Goal: Task Accomplishment & Management: Use online tool/utility

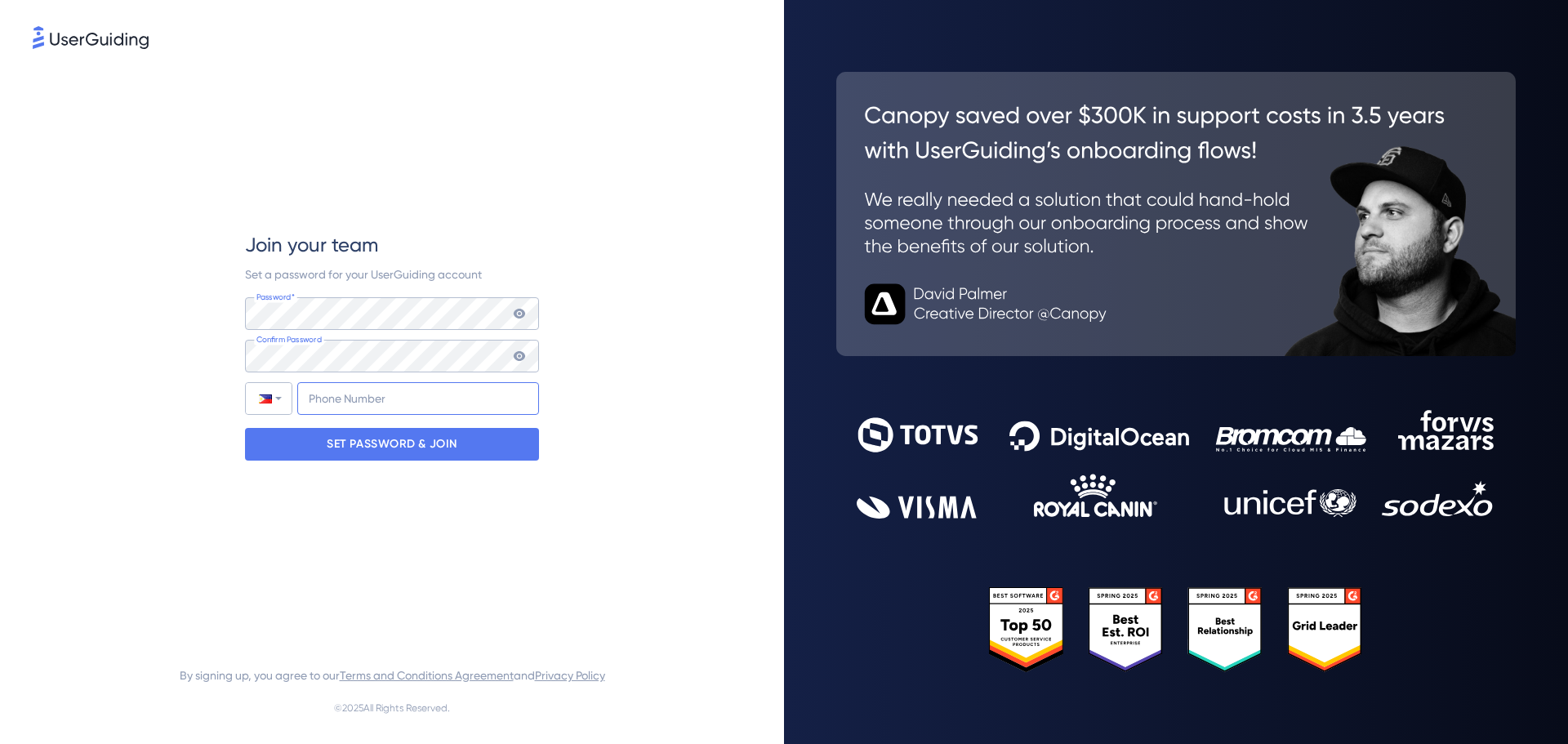
click at [345, 403] on input "+63" at bounding box center [418, 398] width 241 height 33
type input "[PHONE_NUMBER]"
click at [480, 439] on div "SET PASSWORD & JOIN" at bounding box center [391, 444] width 294 height 33
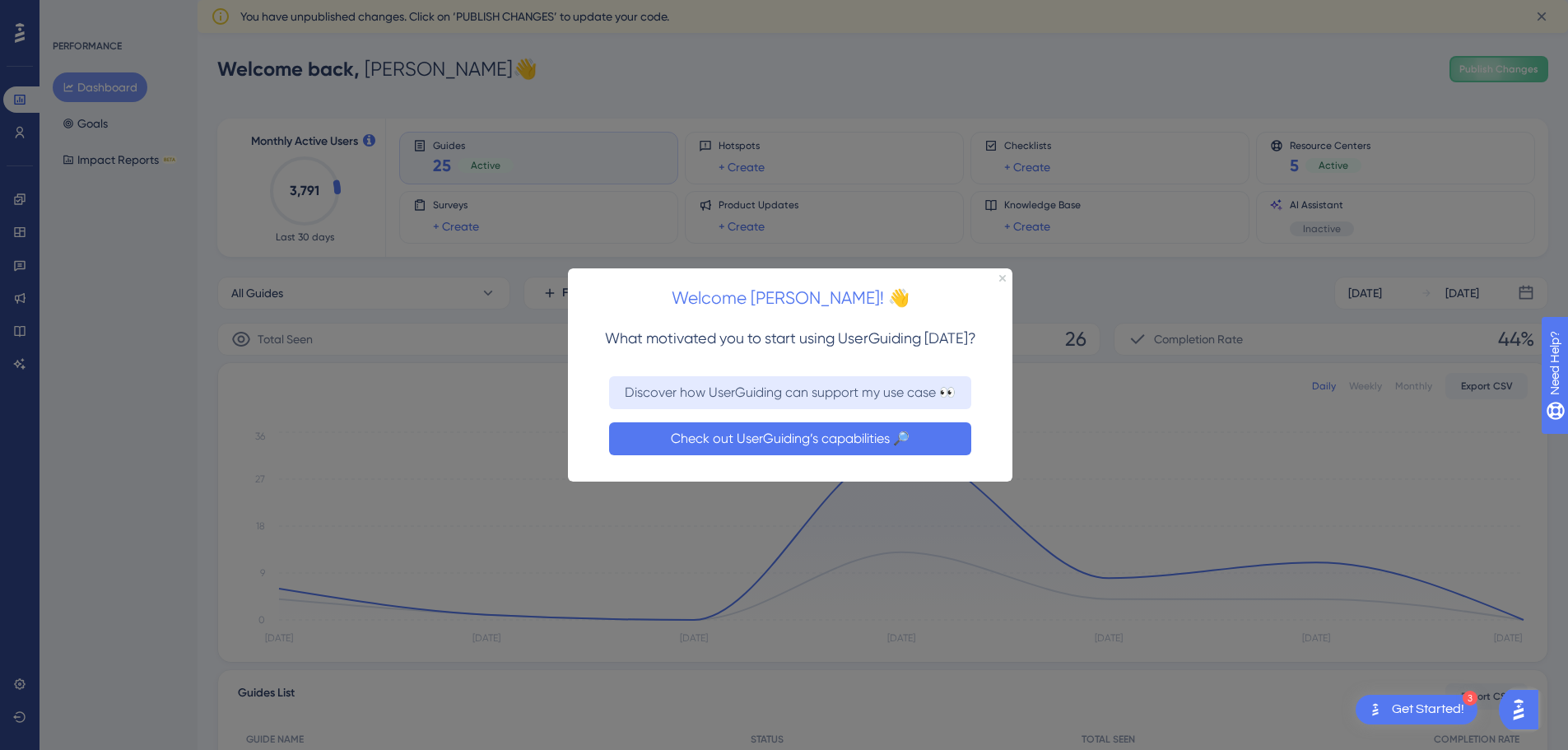
click at [856, 431] on button "Check out UserGuiding’s capabilities 🔎" at bounding box center [790, 438] width 362 height 33
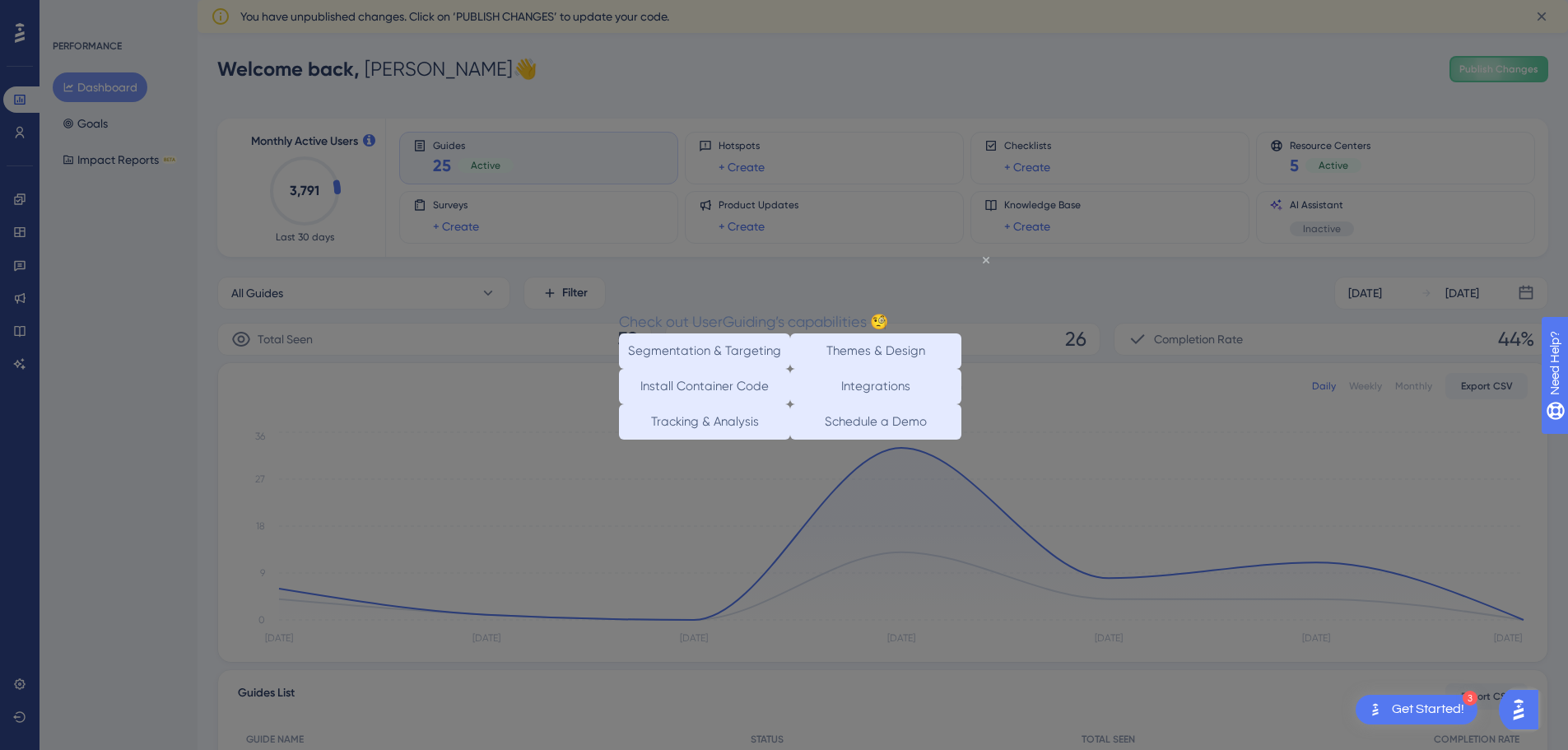
click at [986, 262] on icon "Close Preview" at bounding box center [986, 260] width 7 height 7
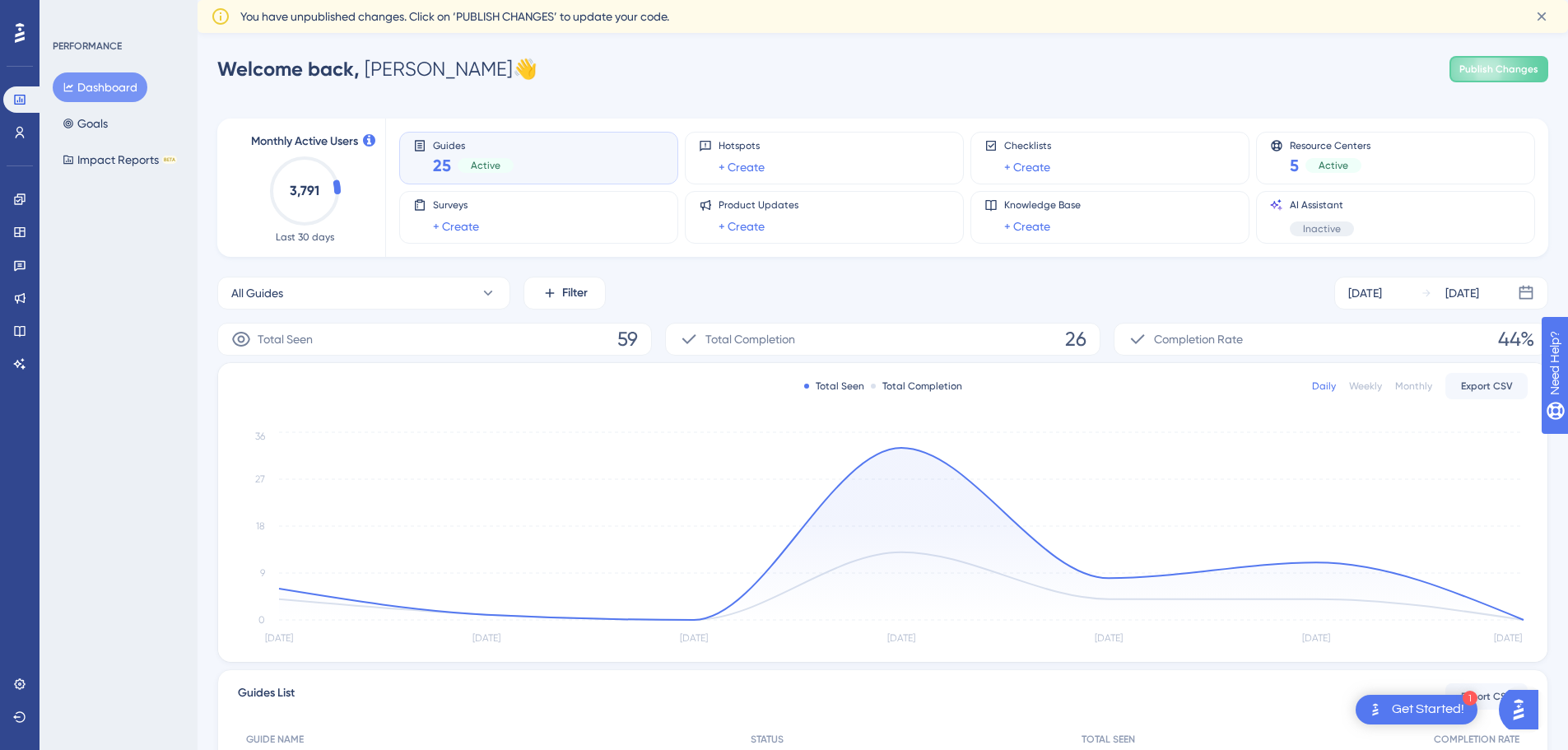
click at [1427, 705] on div "Get Started!" at bounding box center [1429, 709] width 73 height 18
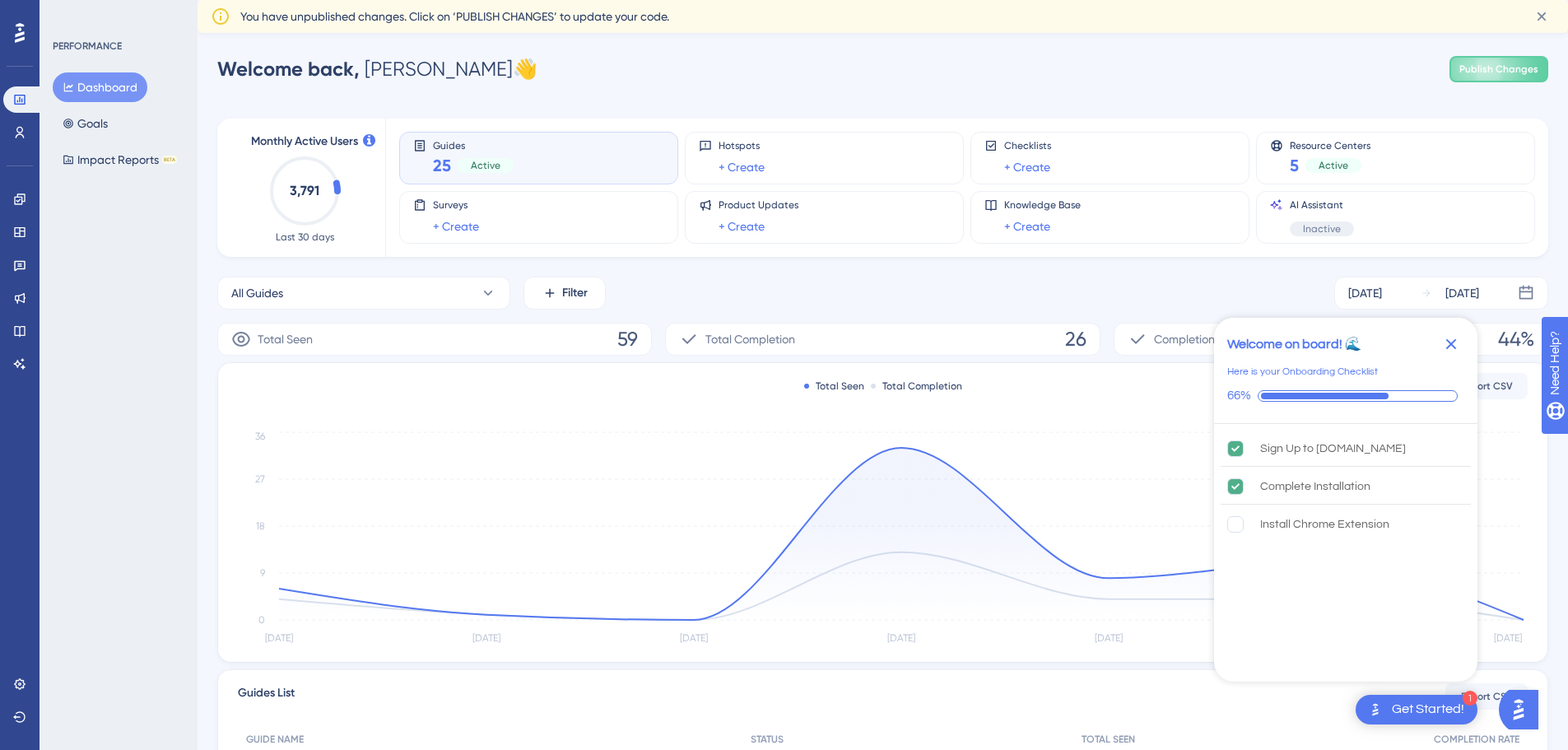
click at [128, 286] on div "PERFORMANCE Dashboard Goals Impact Reports BETA" at bounding box center [118, 375] width 158 height 750
click at [17, 131] on icon at bounding box center [20, 133] width 9 height 12
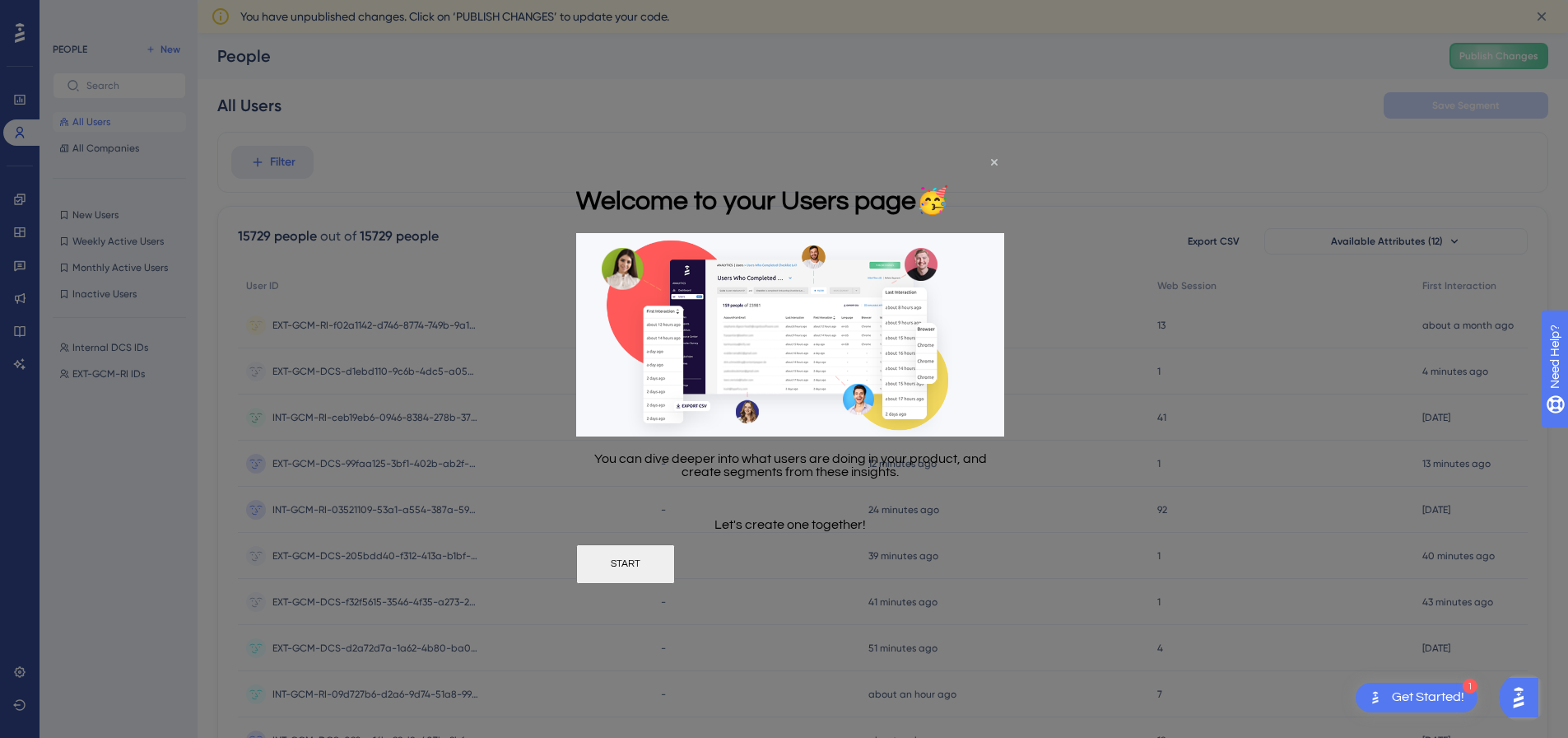
click at [675, 561] on button "START" at bounding box center [625, 563] width 99 height 40
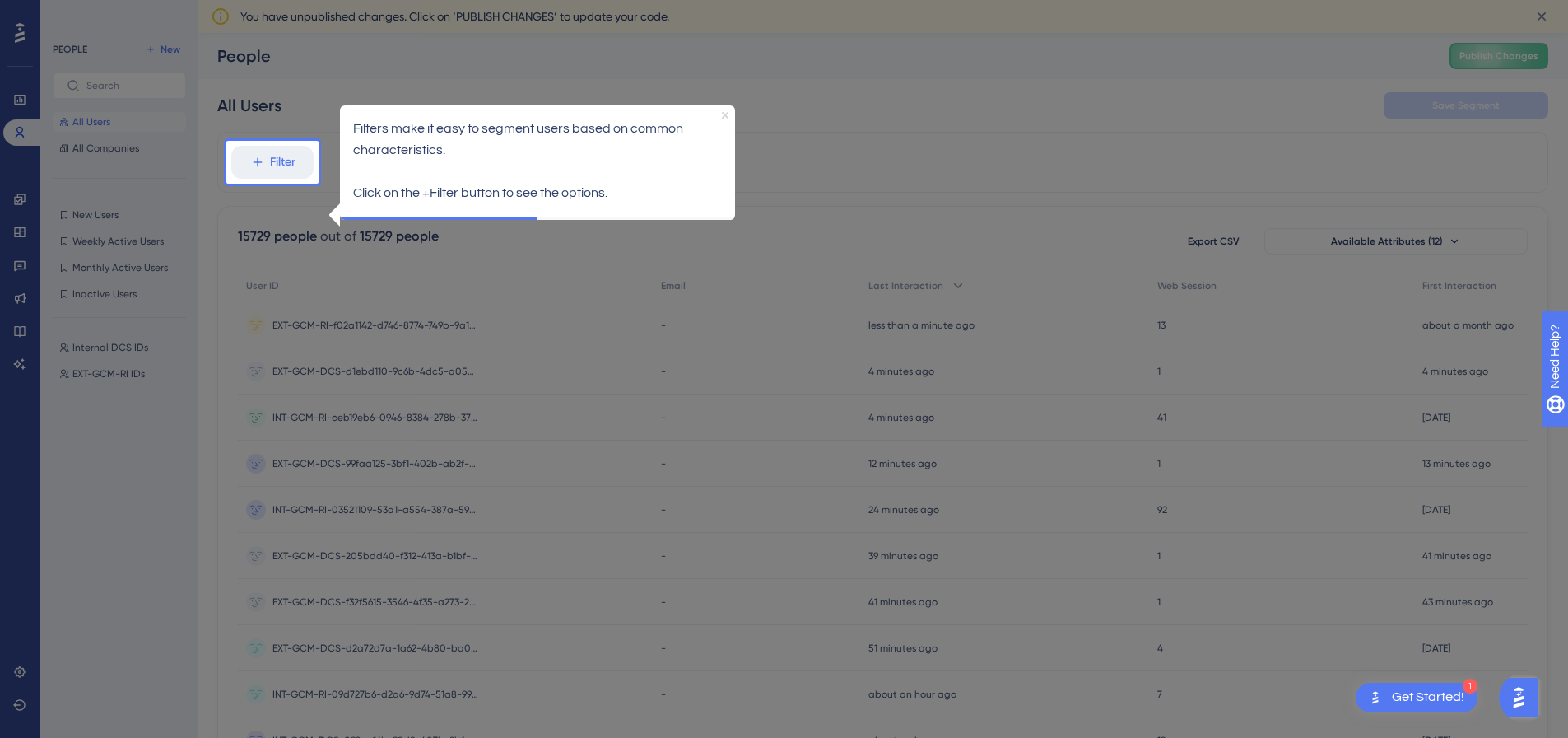
click at [726, 112] on icon "Close Preview" at bounding box center [726, 115] width 7 height 7
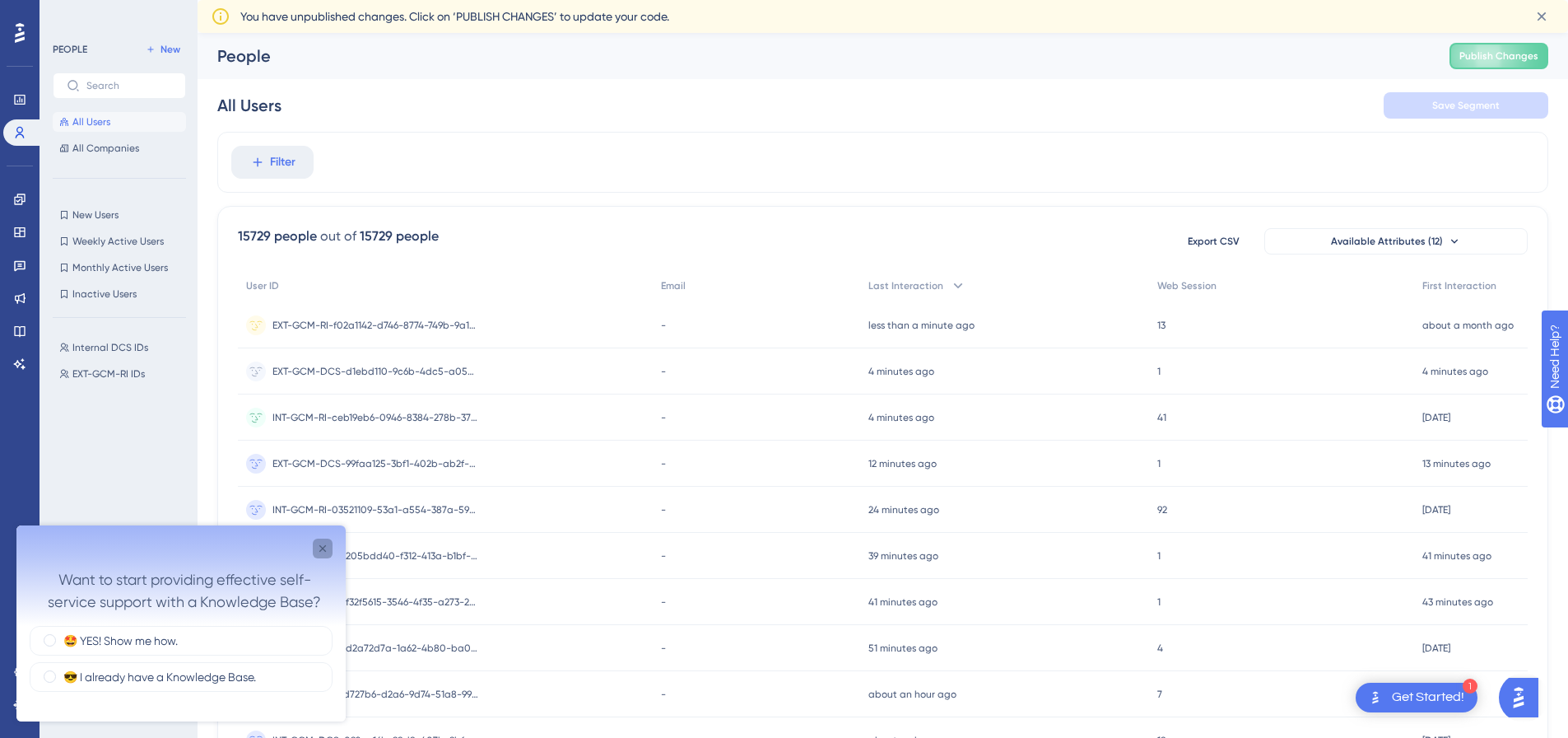
click at [326, 551] on icon "Close survey" at bounding box center [323, 549] width 14 height 14
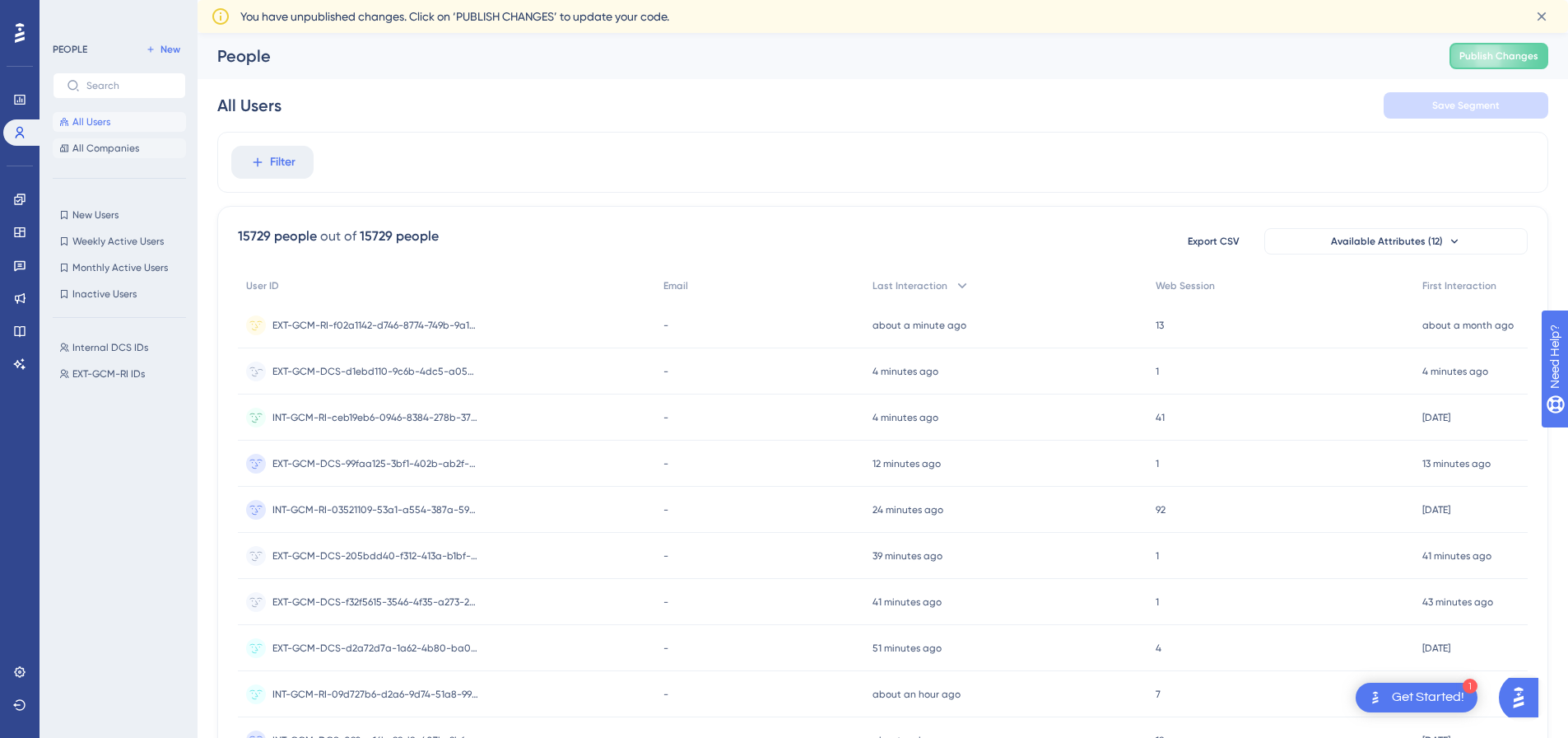
click at [107, 146] on span "All Companies" at bounding box center [106, 149] width 67 height 14
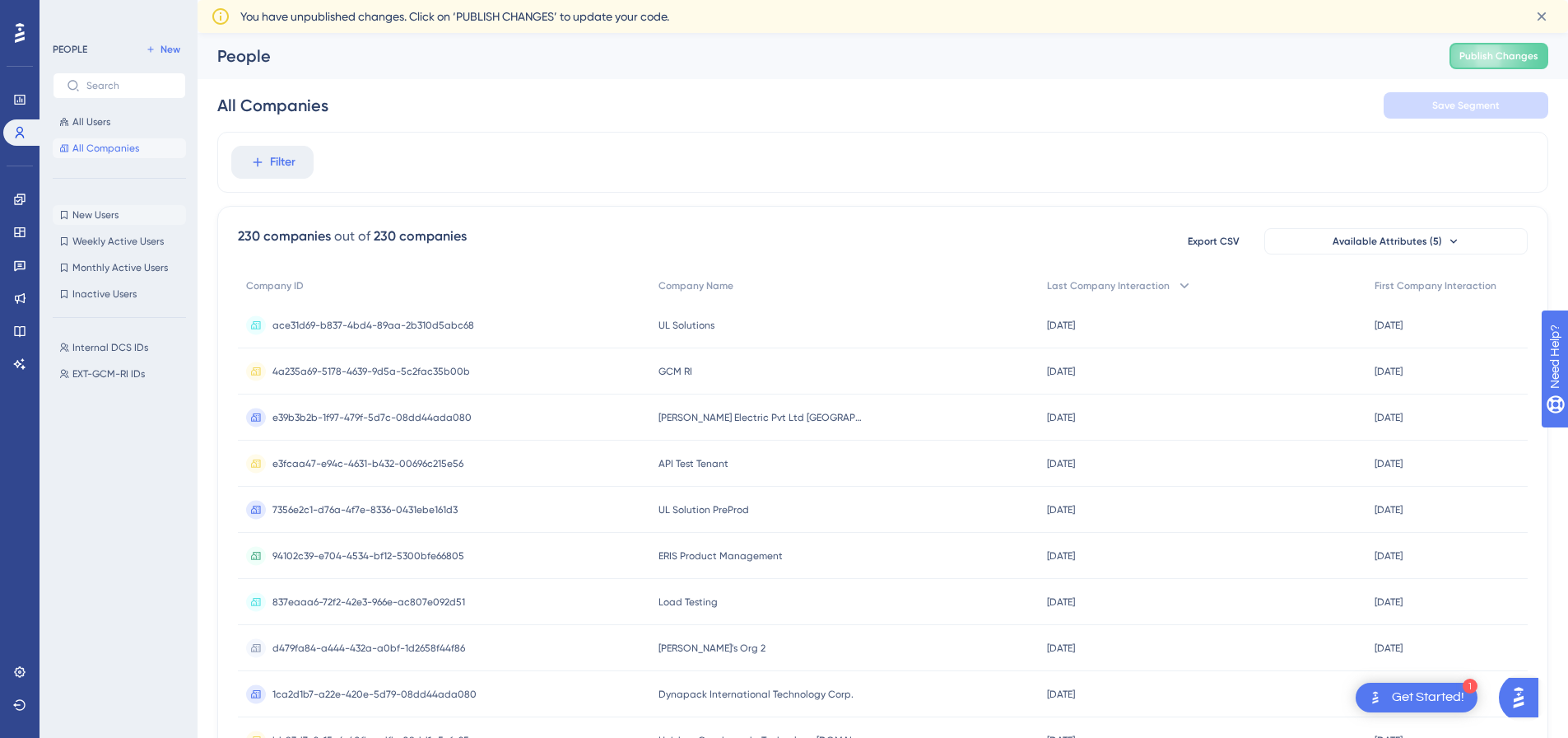
click at [112, 209] on span "New Users" at bounding box center [95, 216] width 46 height 14
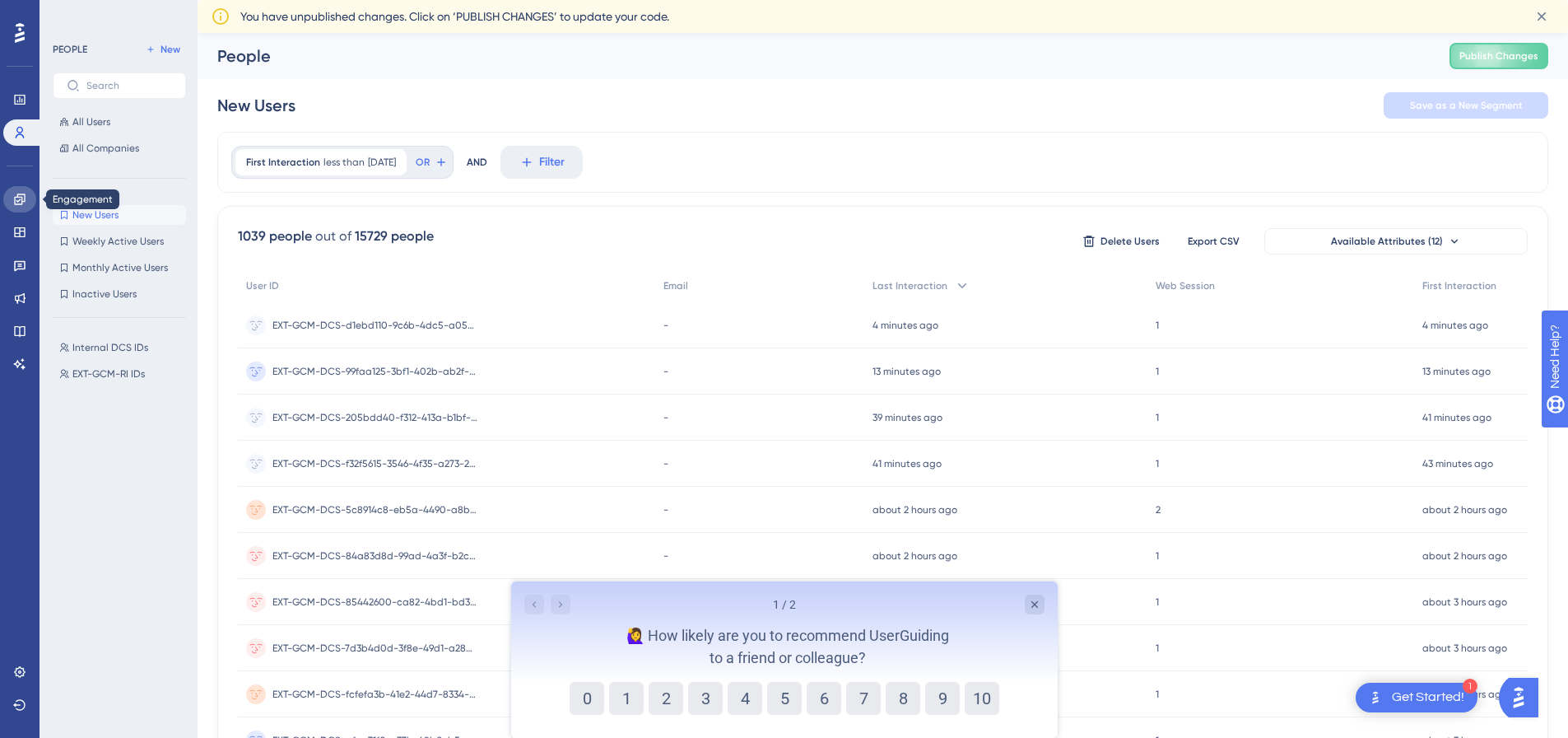
click at [20, 202] on icon at bounding box center [20, 200] width 14 height 14
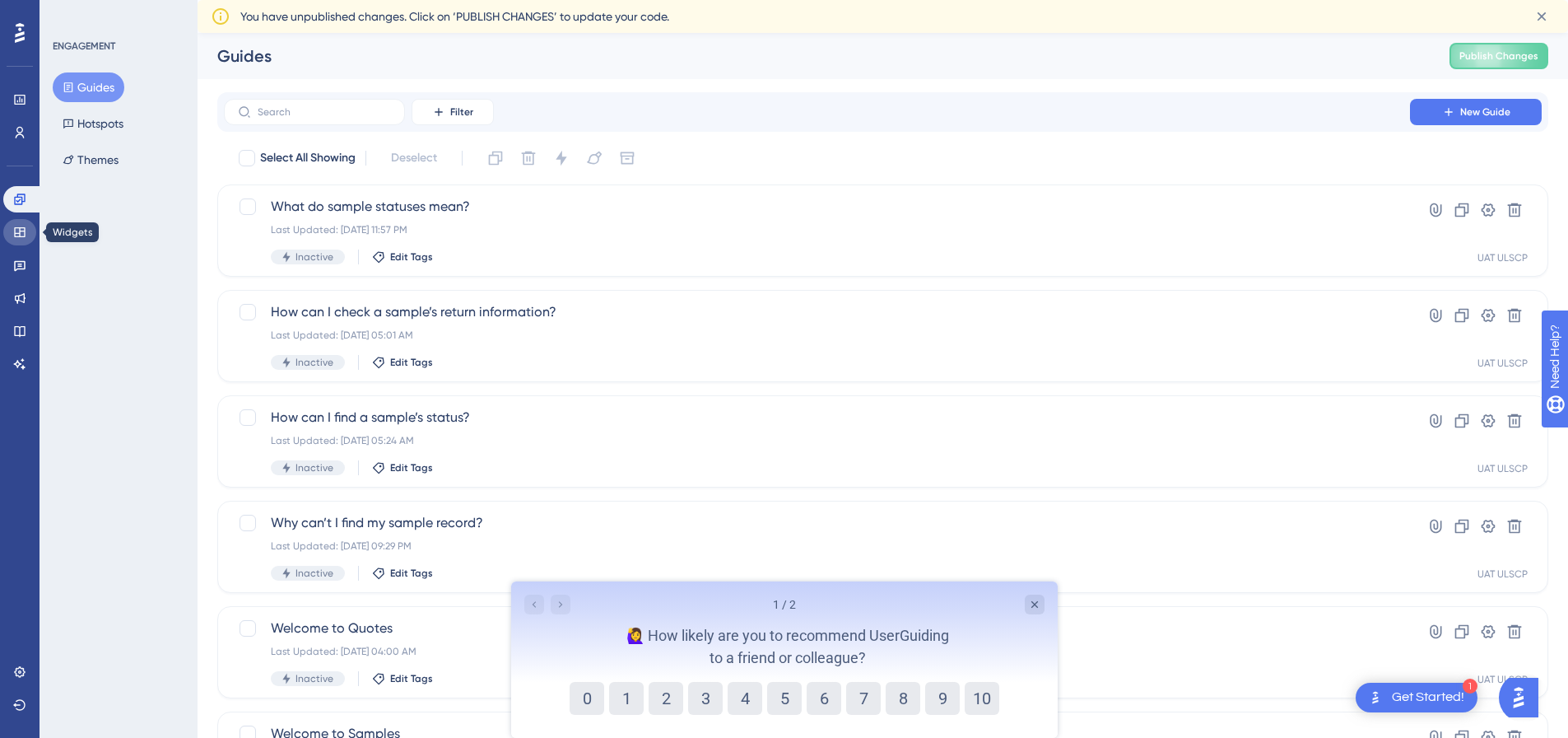
click at [23, 230] on icon at bounding box center [20, 232] width 14 height 14
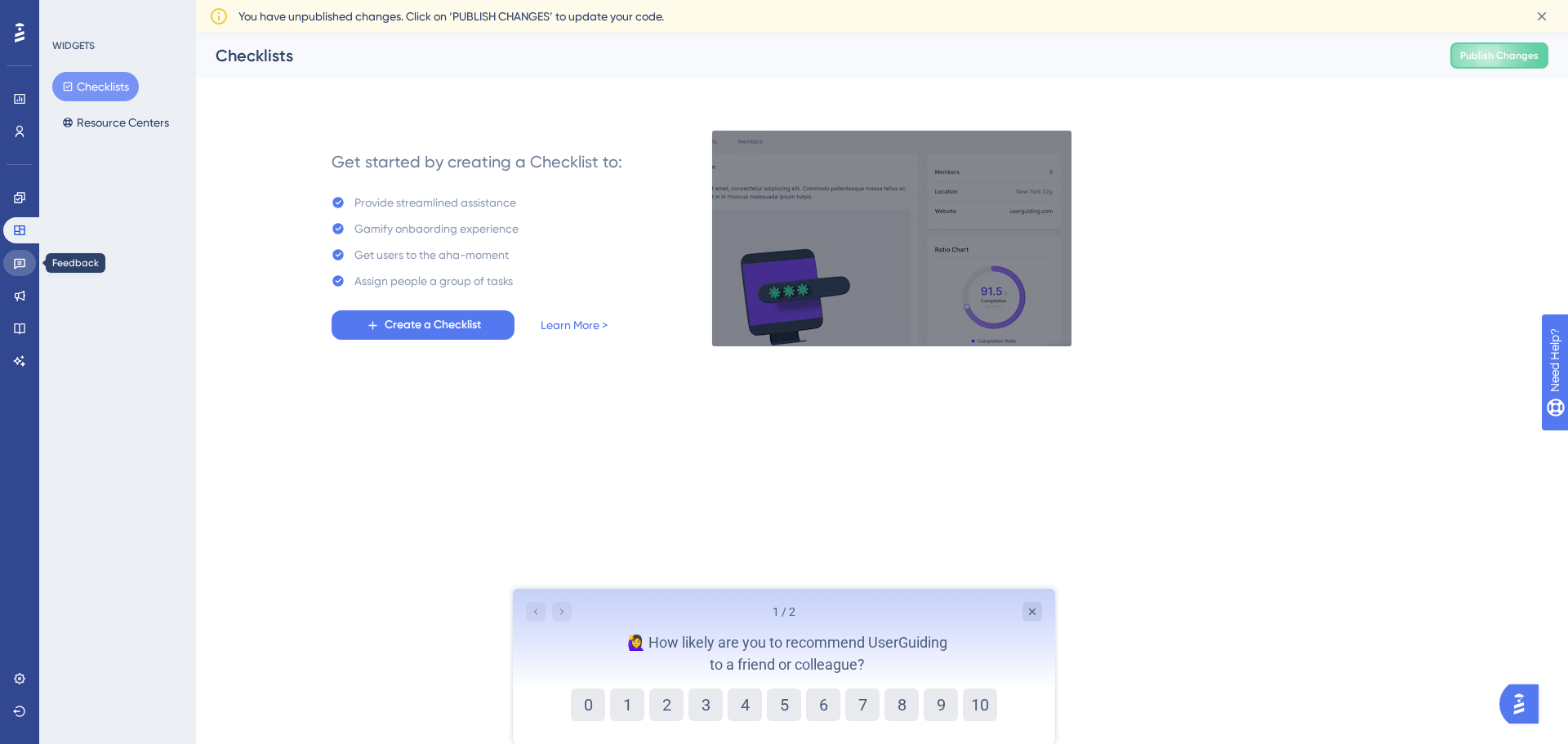
click at [24, 255] on link at bounding box center [19, 262] width 33 height 26
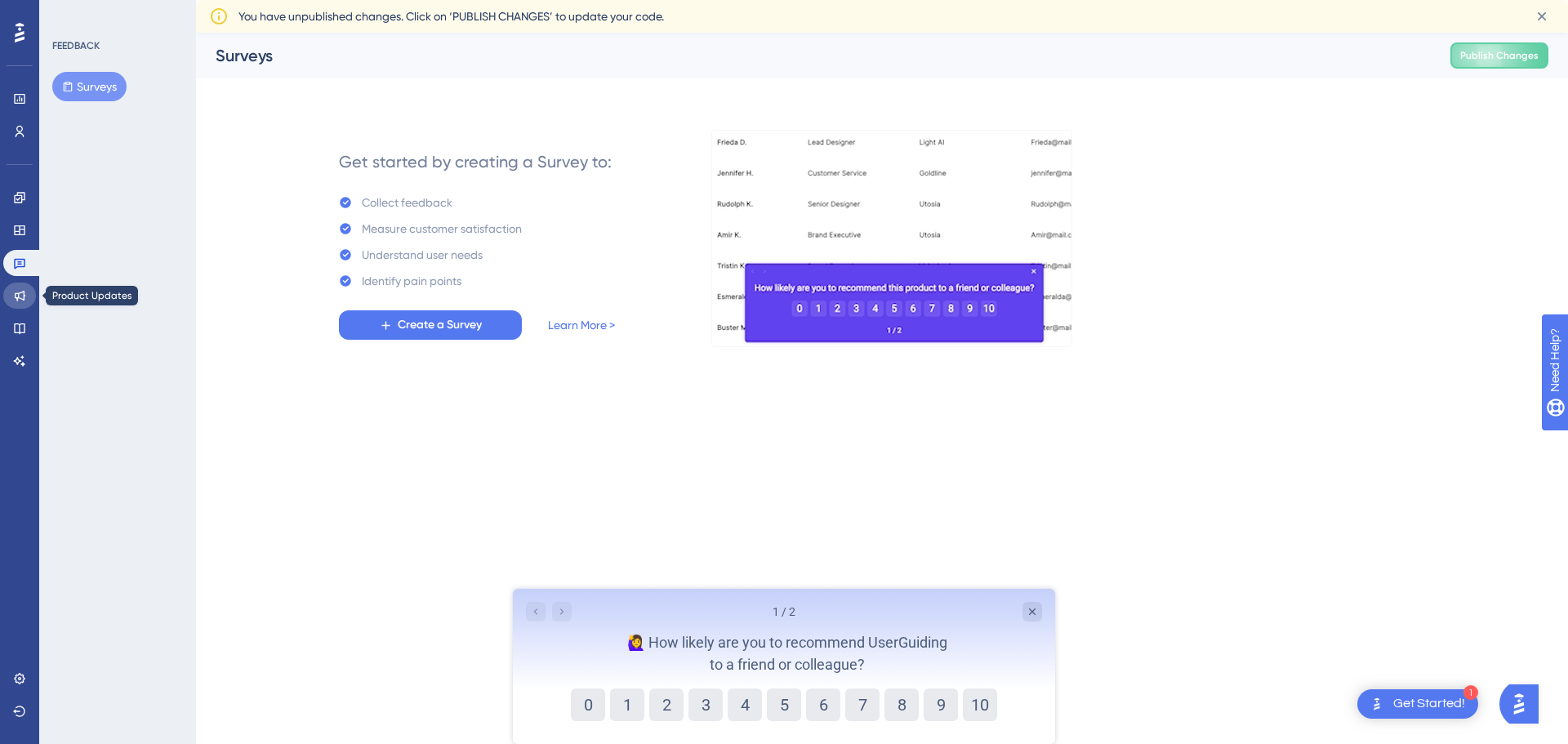
click at [26, 291] on link at bounding box center [19, 295] width 33 height 26
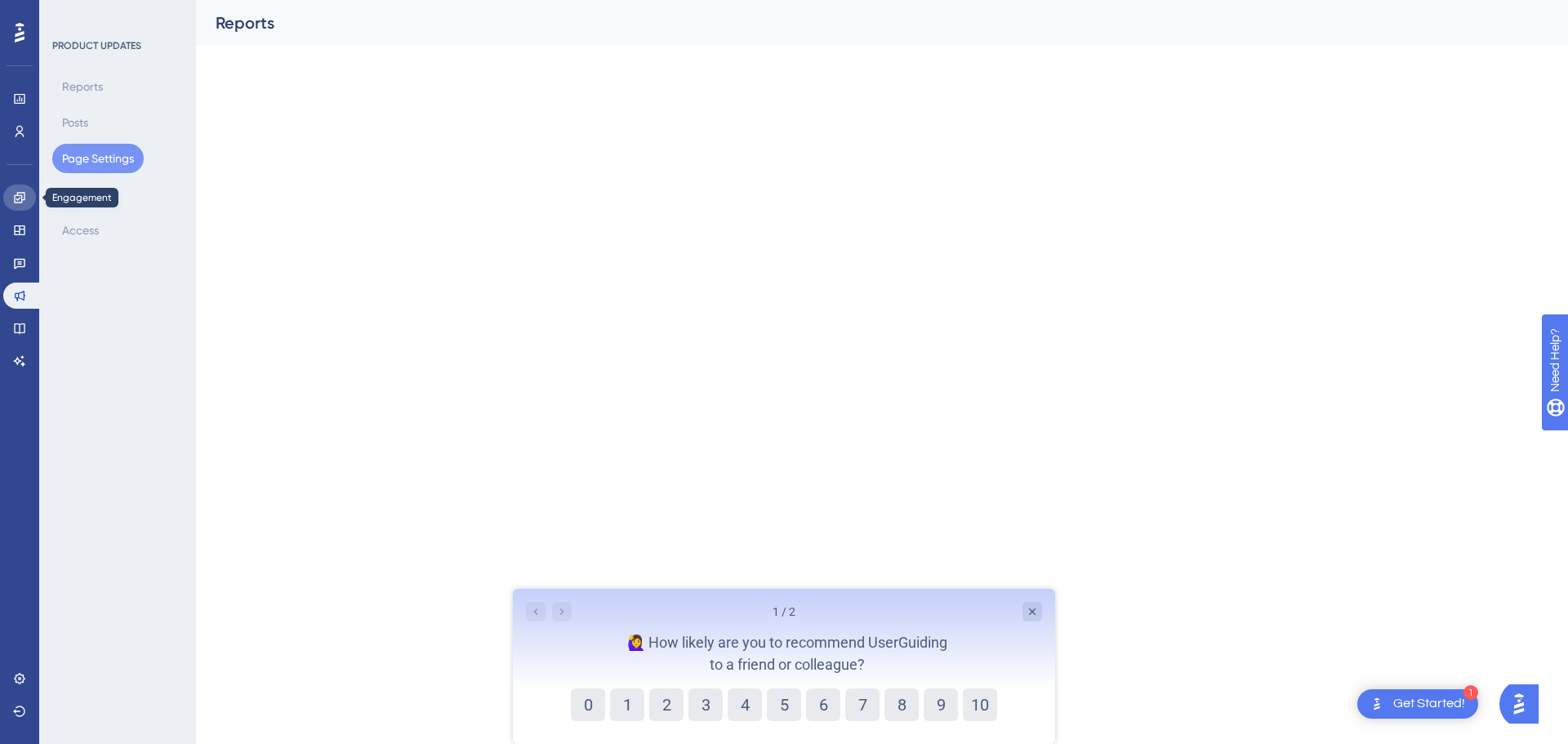
click at [24, 203] on icon at bounding box center [20, 198] width 13 height 13
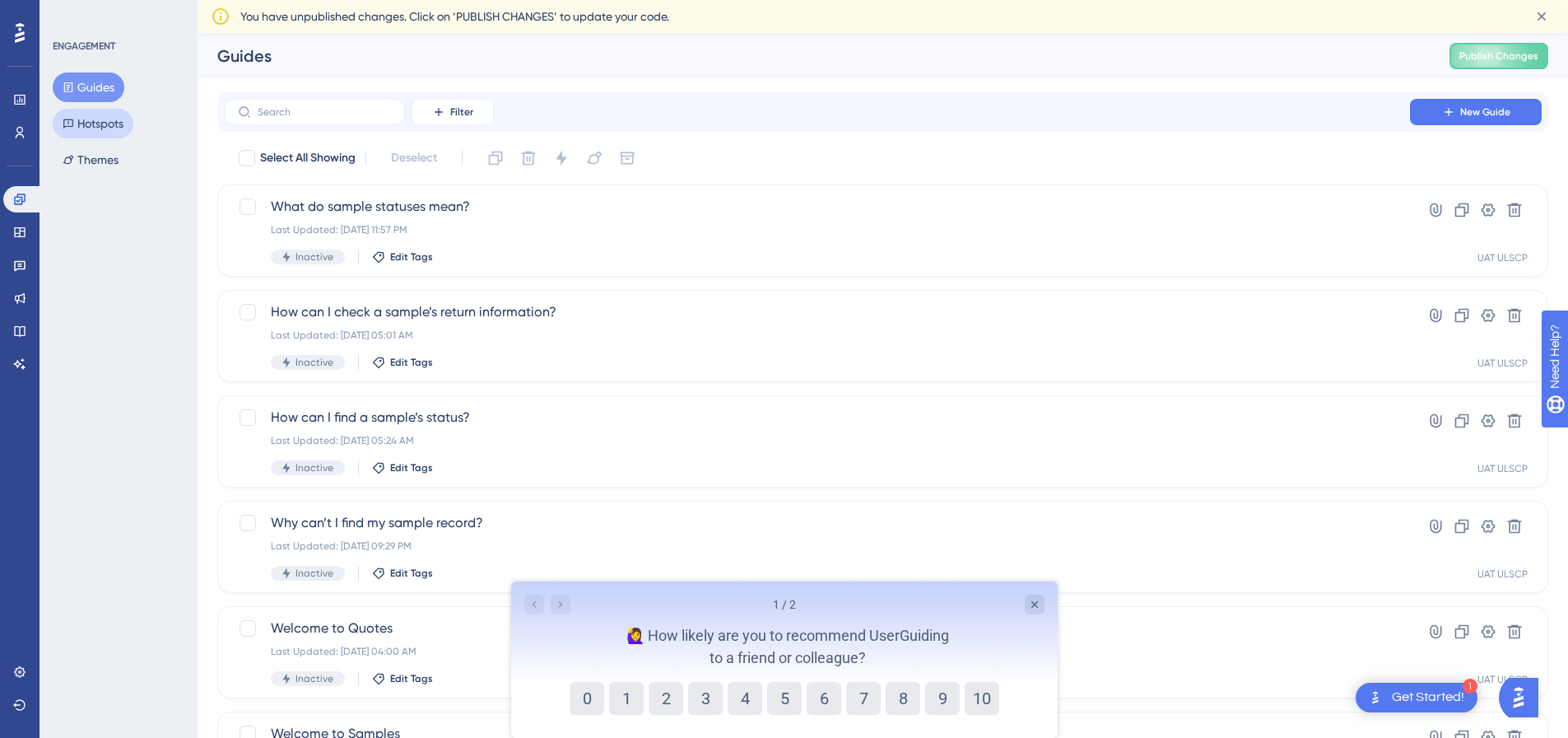
click at [101, 124] on button "Hotspots" at bounding box center [92, 123] width 80 height 30
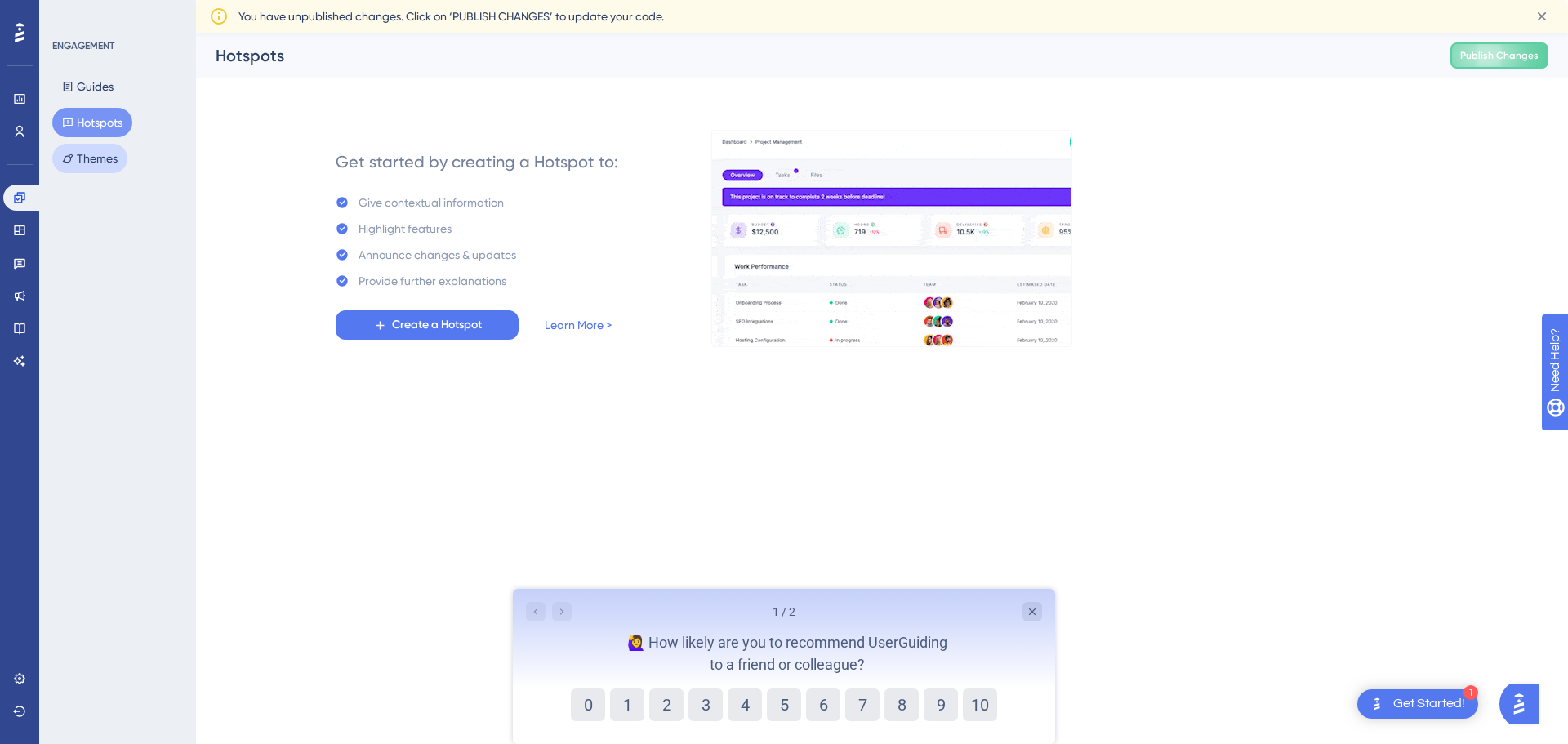
click at [96, 164] on button "Themes" at bounding box center [90, 158] width 75 height 29
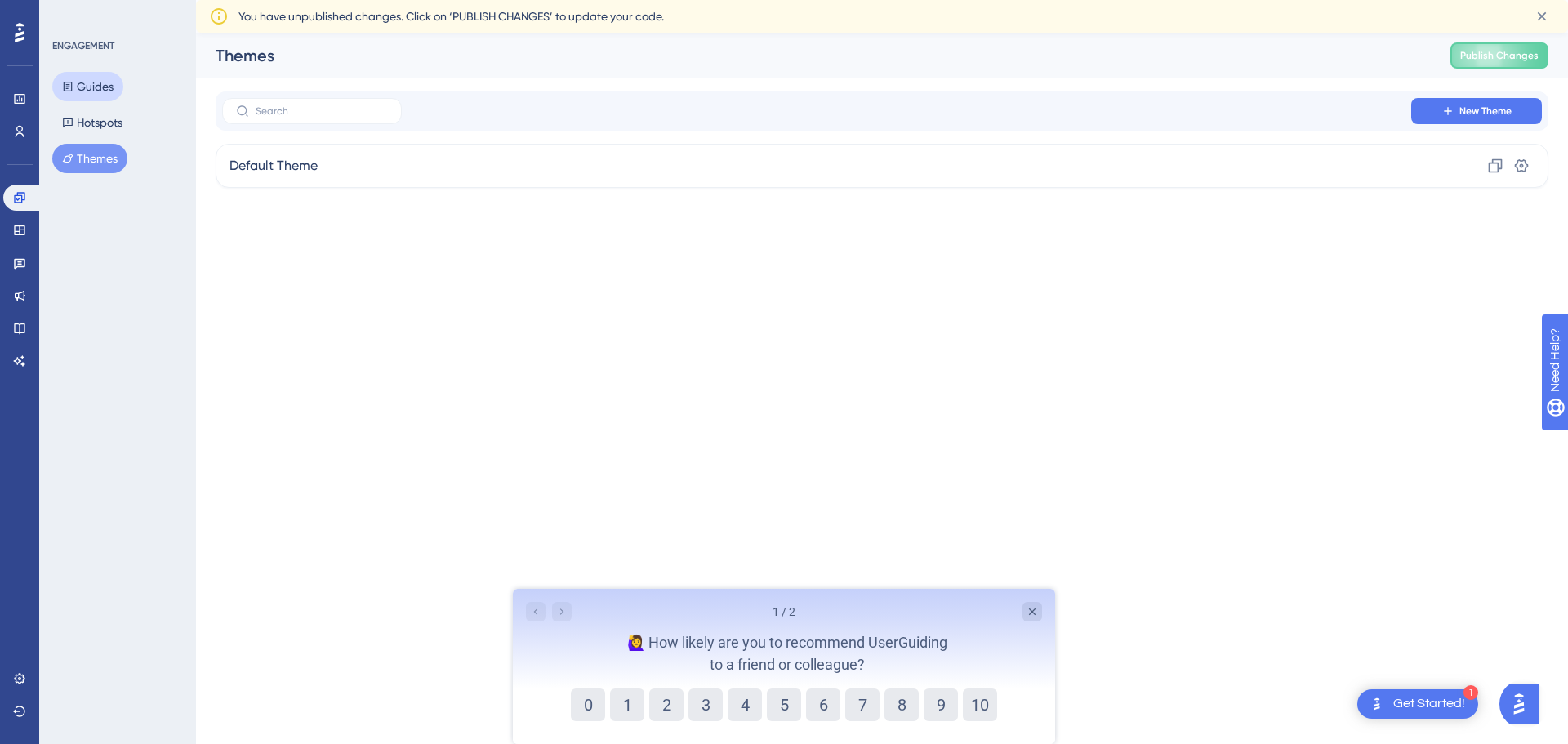
click at [99, 87] on button "Guides" at bounding box center [87, 86] width 71 height 29
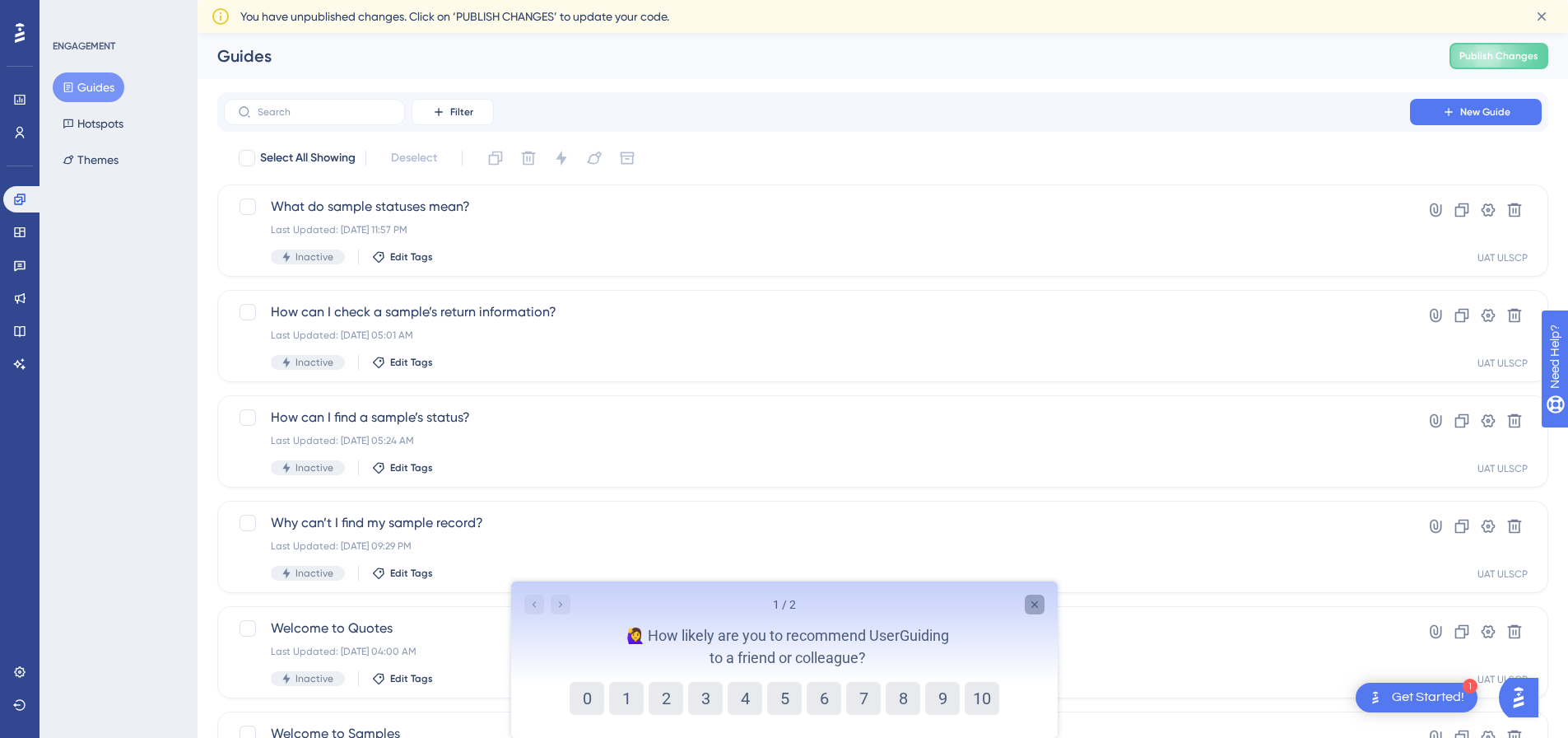
click at [1032, 600] on icon "Close survey" at bounding box center [1034, 604] width 14 height 14
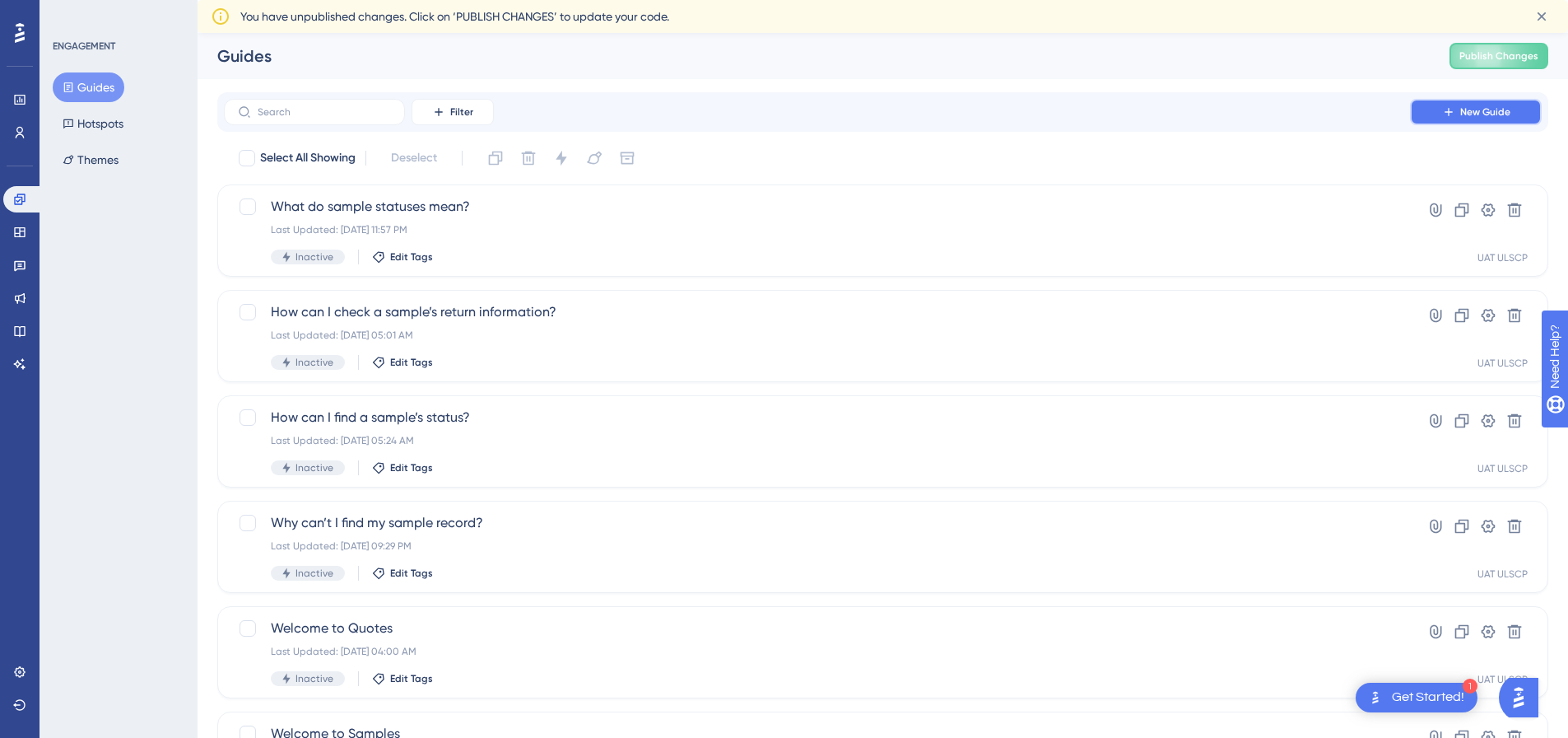
click at [1461, 112] on span "New Guide" at bounding box center [1485, 112] width 50 height 14
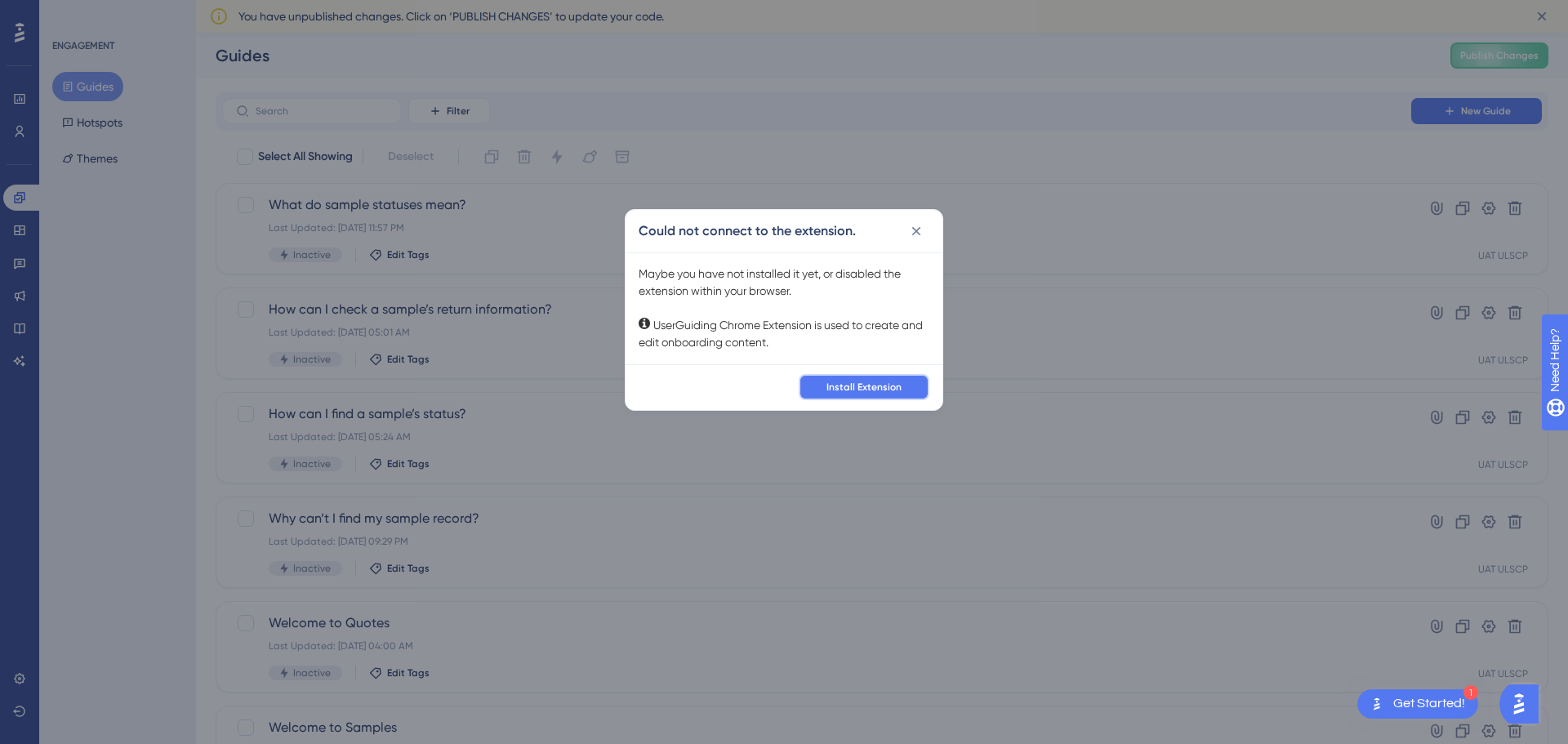
click at [881, 385] on span "Install Extension" at bounding box center [864, 387] width 75 height 13
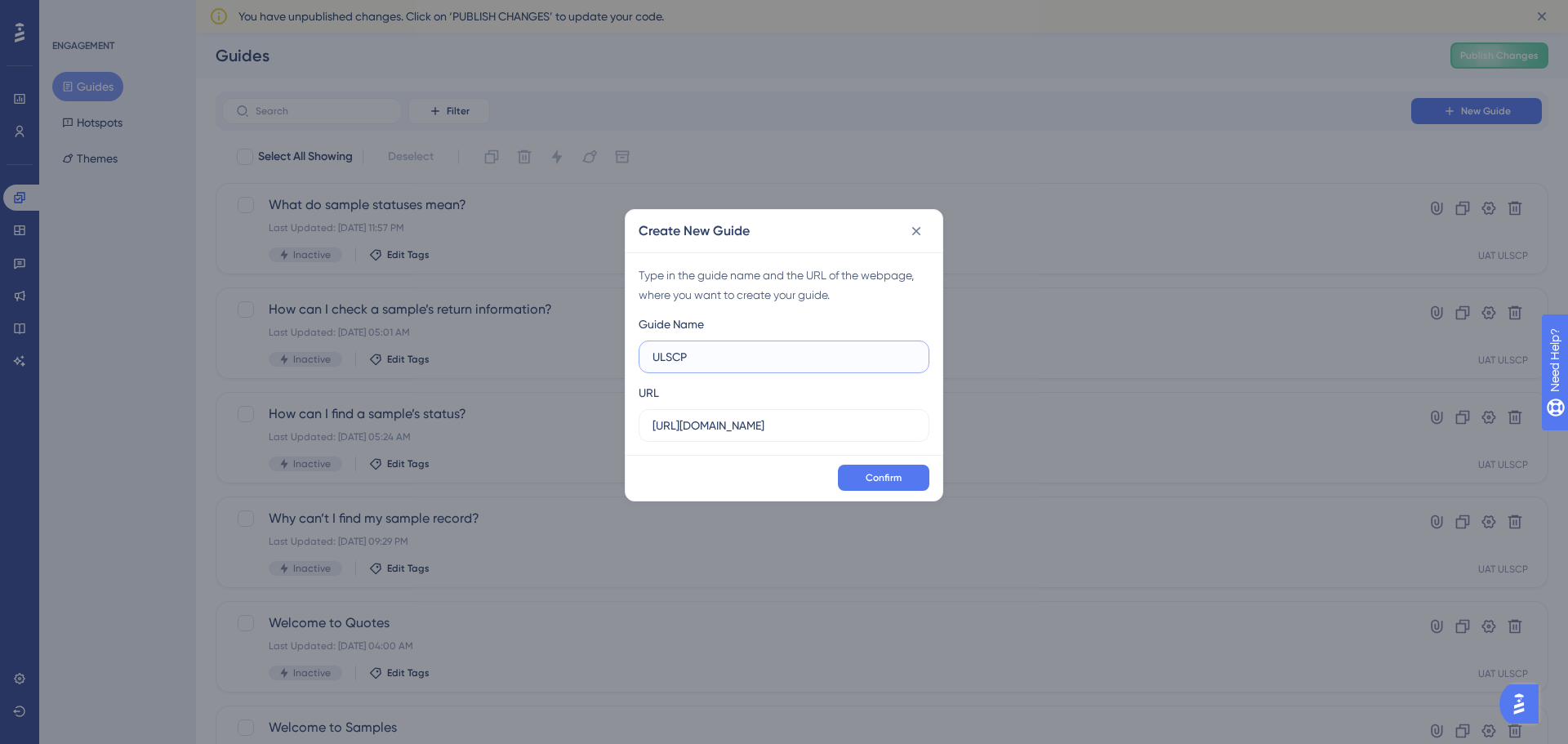
type input "ULSCP"
click at [789, 427] on input "[URL][DOMAIN_NAME]" at bounding box center [784, 425] width 263 height 18
paste input "[DOMAIN_NAME][URL]"
type input "[URL][DOMAIN_NAME]"
click at [880, 475] on span "Confirm" at bounding box center [883, 478] width 36 height 13
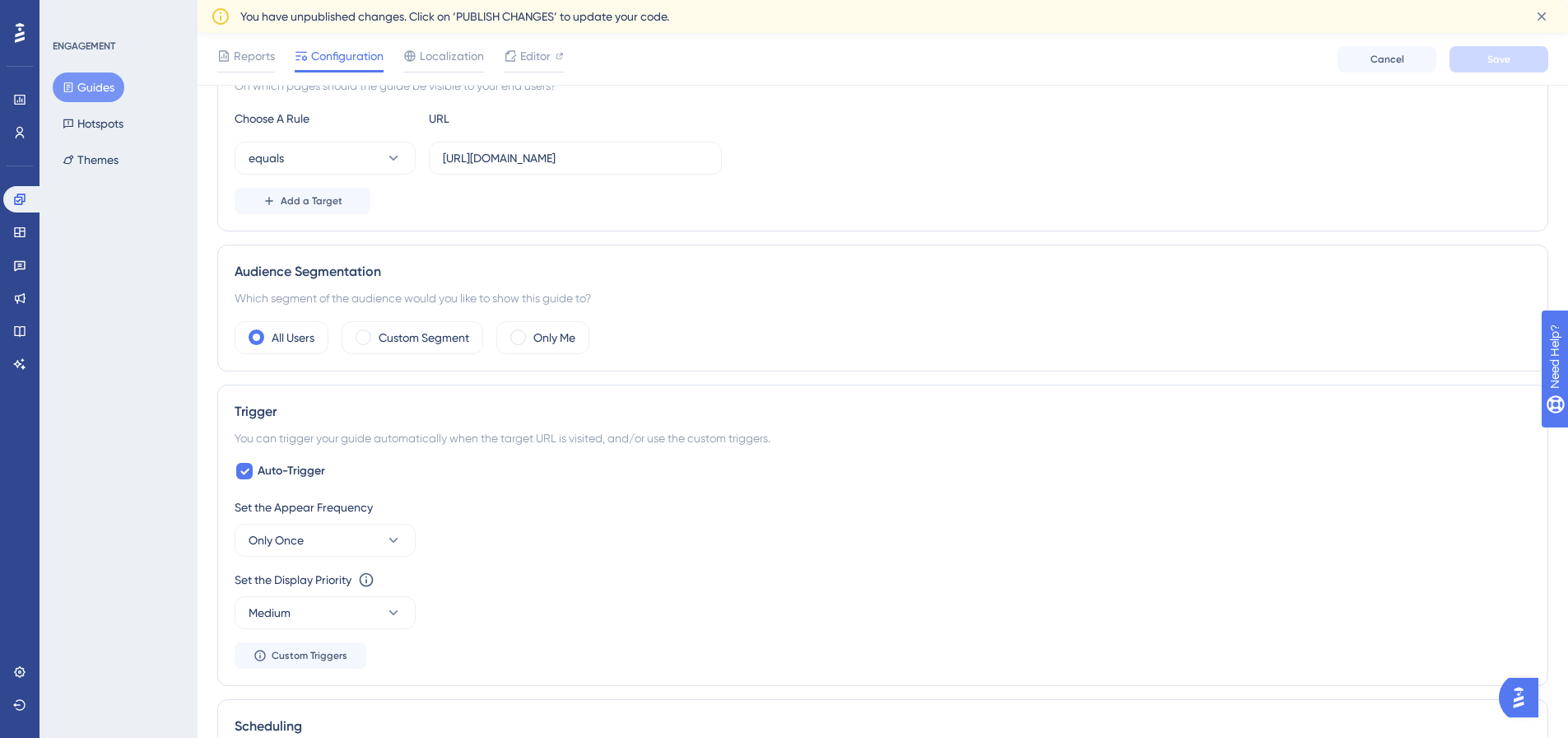
scroll to position [577, 0]
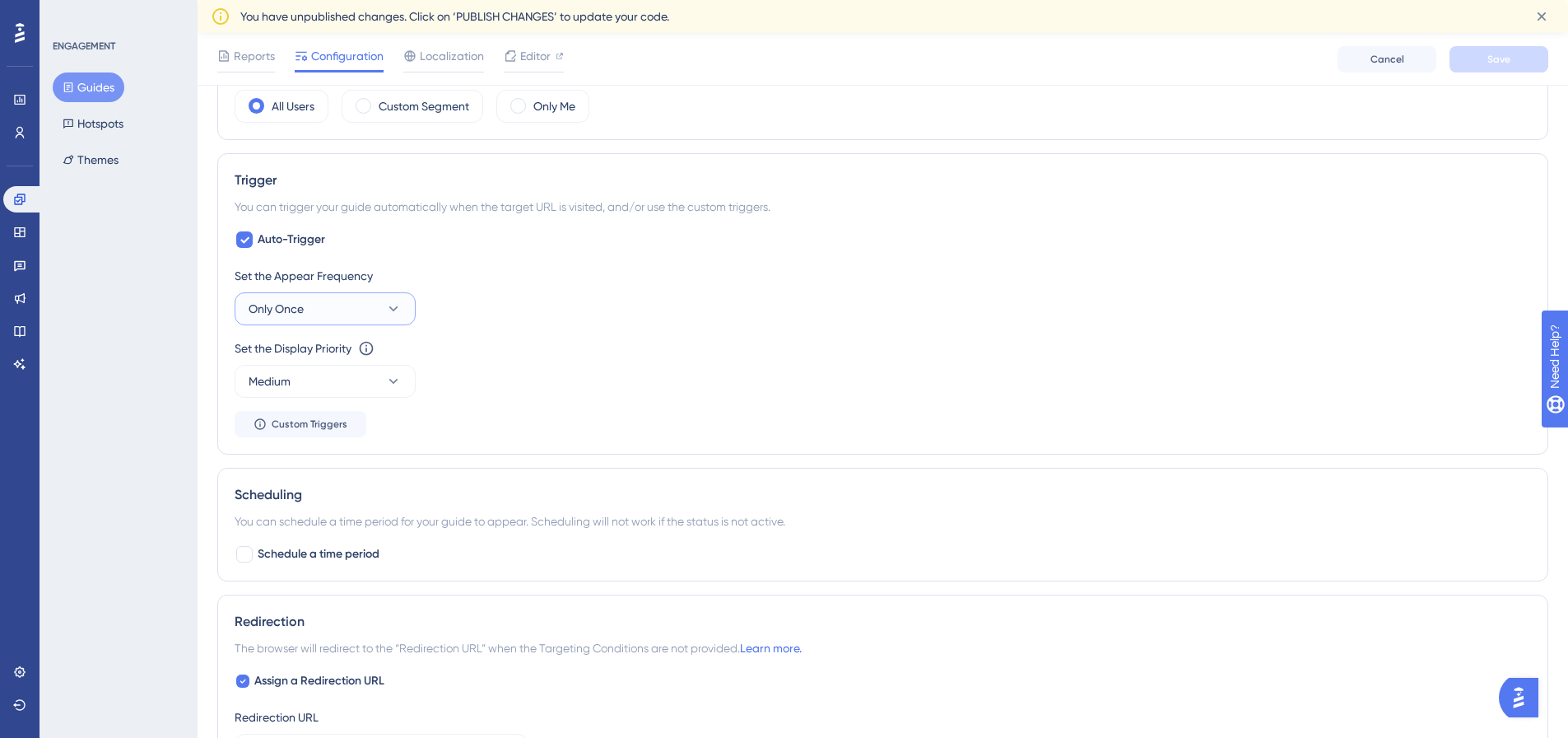
click at [391, 304] on icon at bounding box center [393, 309] width 16 height 16
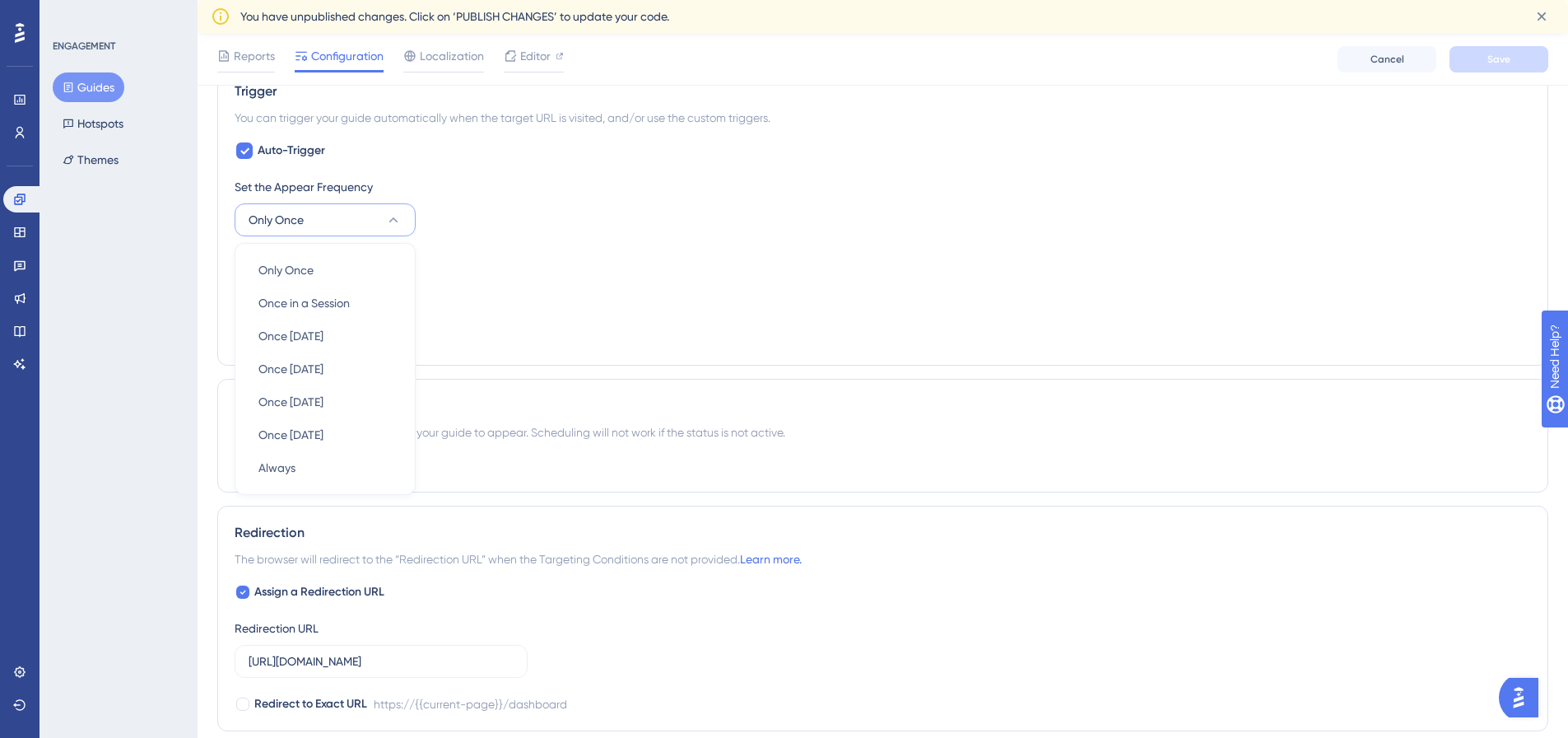
click at [510, 292] on div "Set the Display Priority This option will set the display priority between auto…" at bounding box center [883, 279] width 1297 height 59
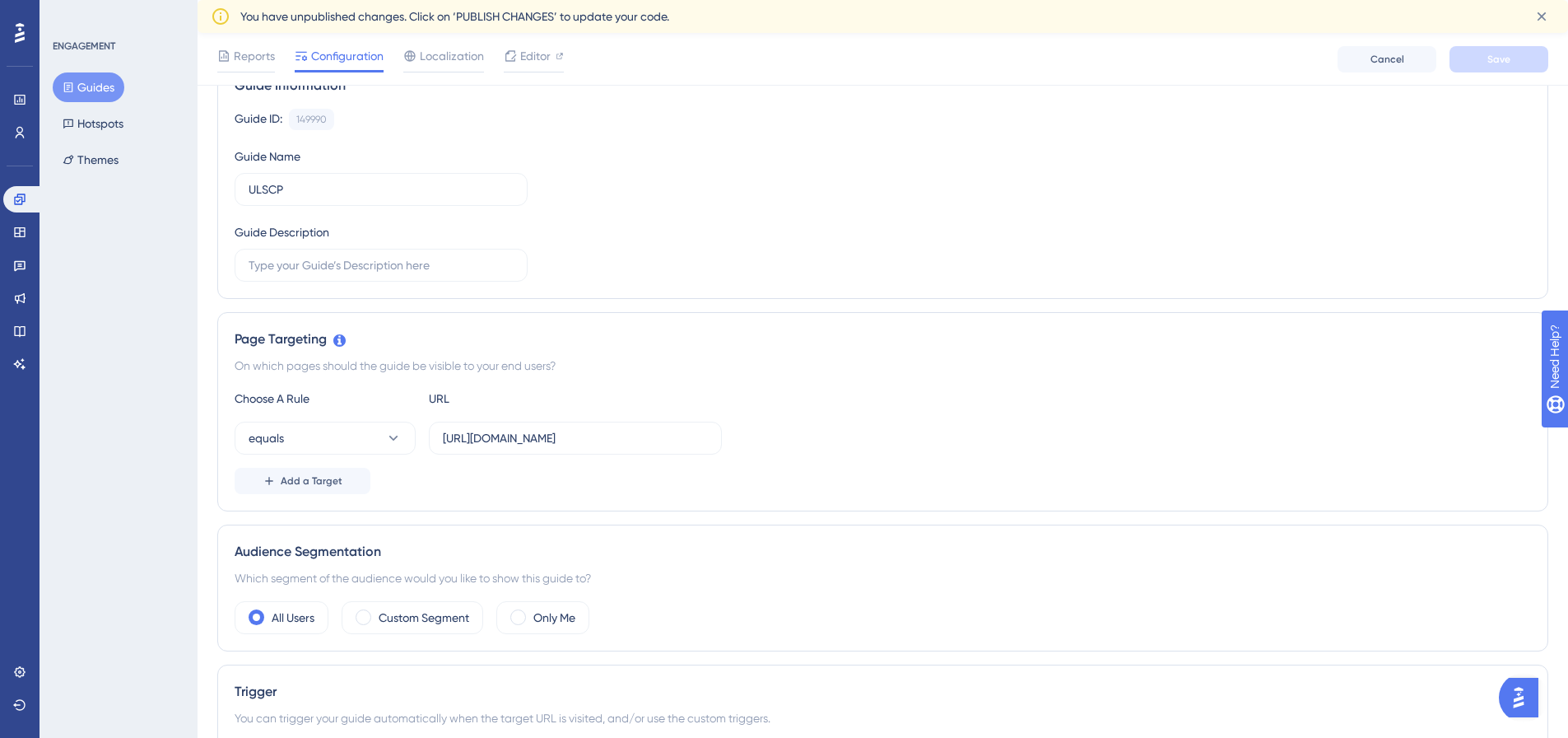
scroll to position [0, 0]
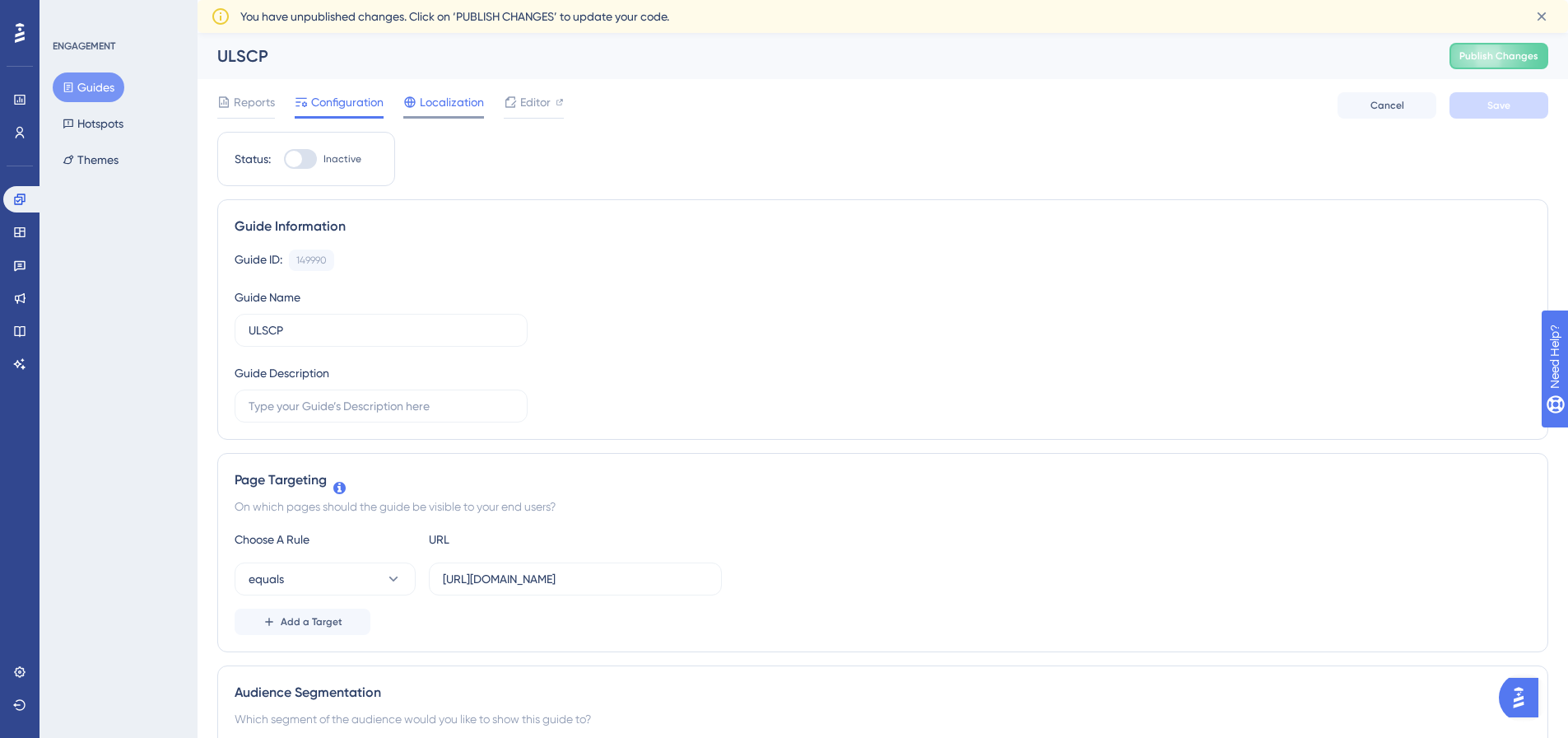
click at [438, 102] on span "Localization" at bounding box center [452, 101] width 64 height 19
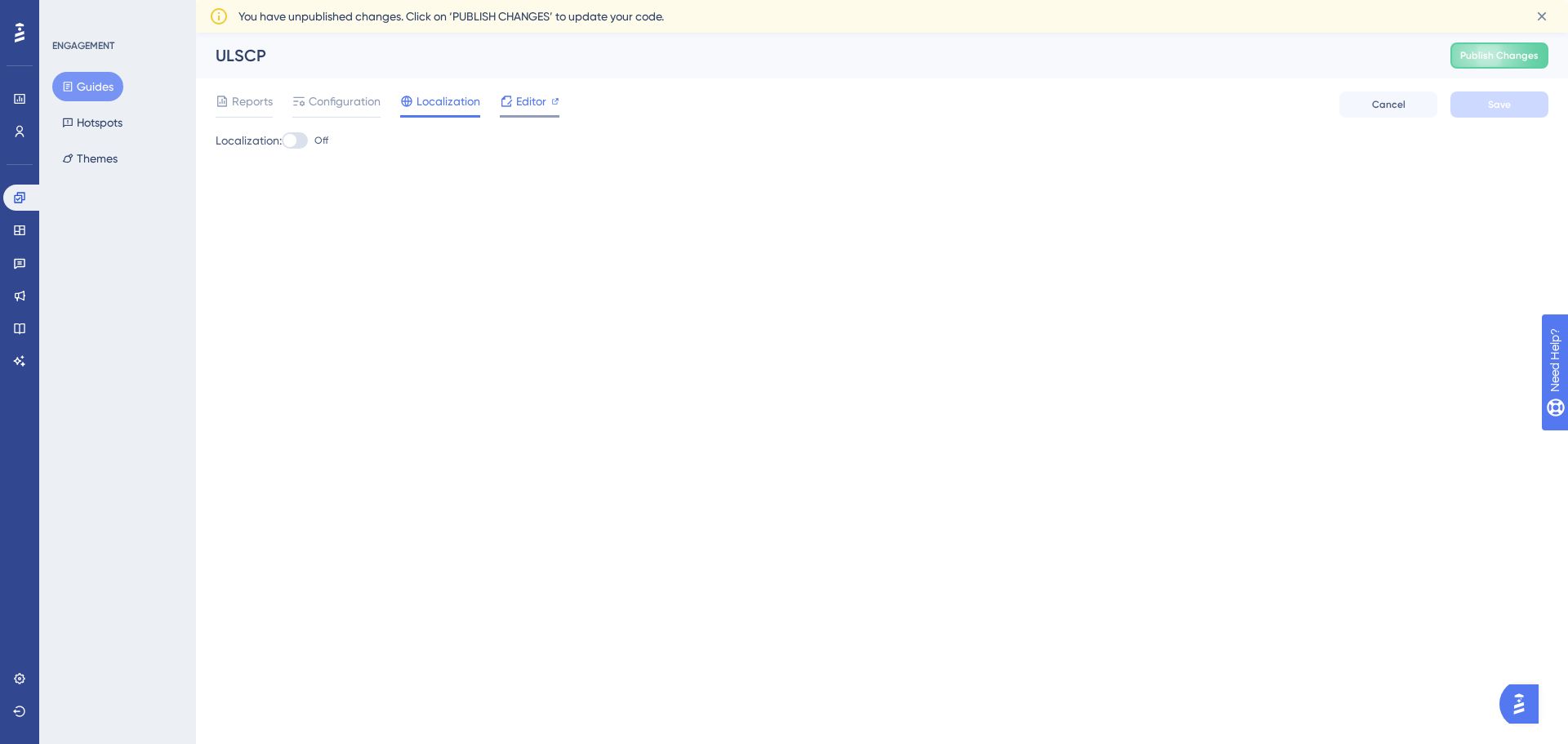
click at [524, 101] on span "Editor" at bounding box center [531, 101] width 30 height 19
click at [1488, 49] on span "Publish Changes" at bounding box center [1499, 55] width 79 height 13
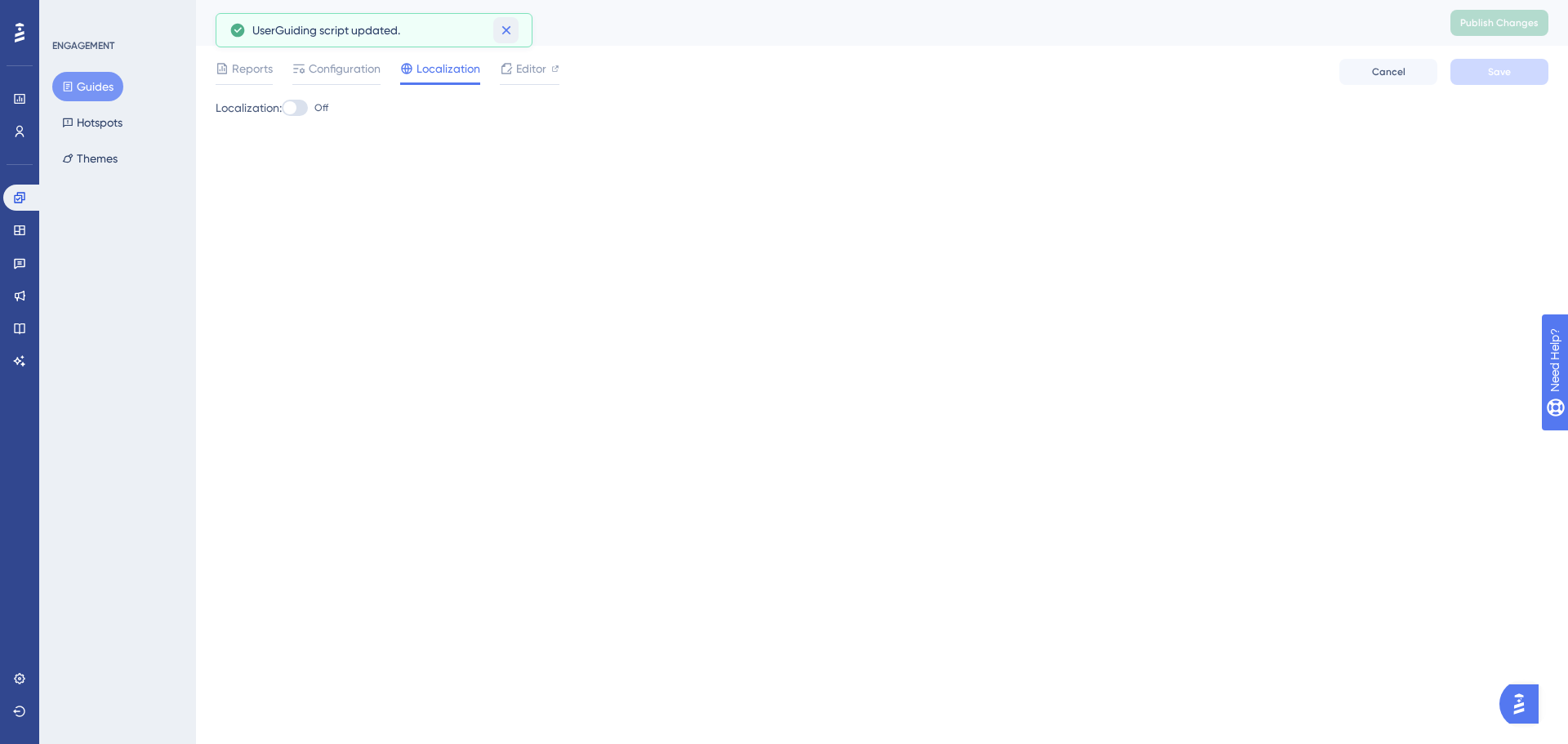
click at [509, 34] on icon at bounding box center [505, 29] width 16 height 16
click at [81, 111] on button "Hotspots" at bounding box center [91, 122] width 80 height 29
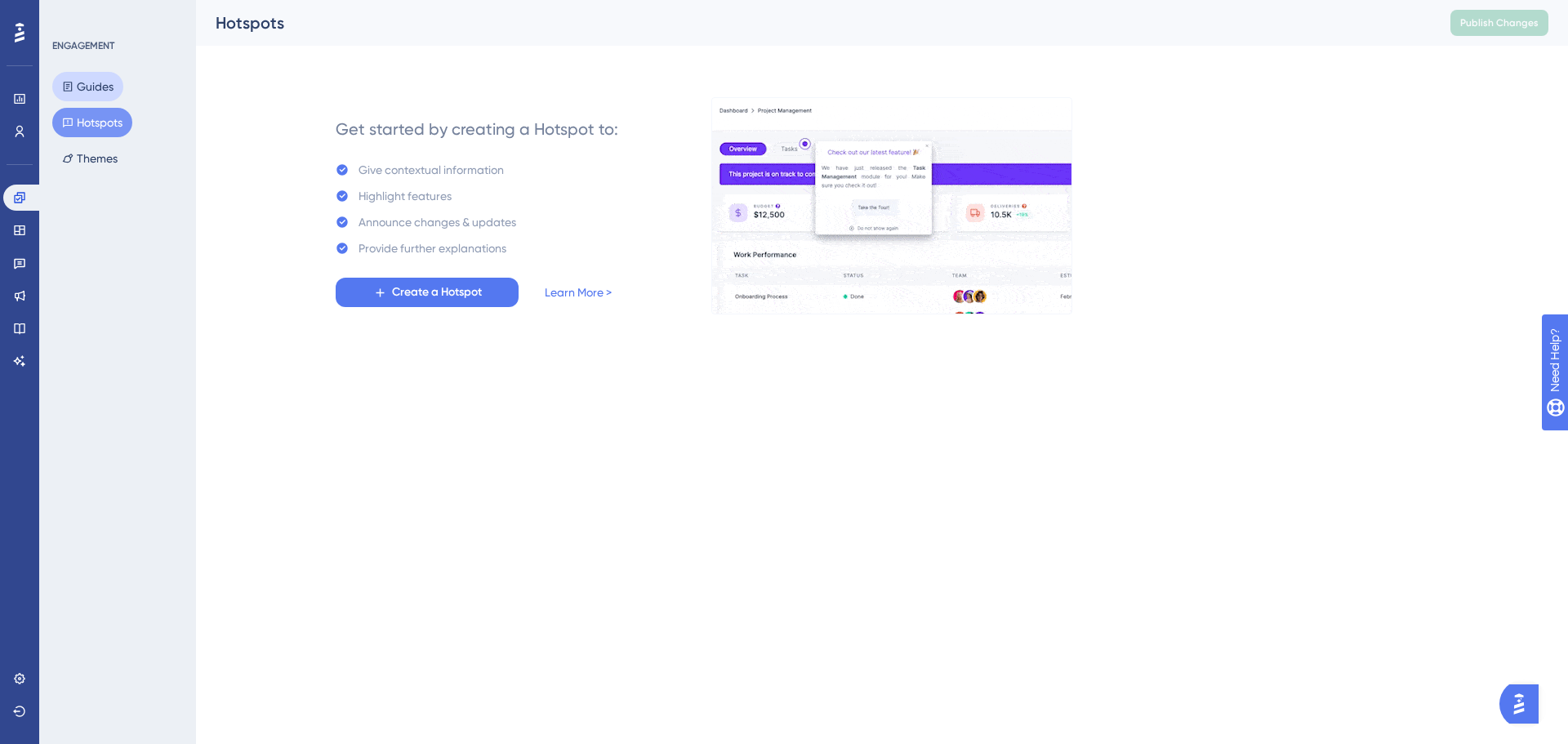
click at [97, 85] on button "Guides" at bounding box center [87, 86] width 71 height 29
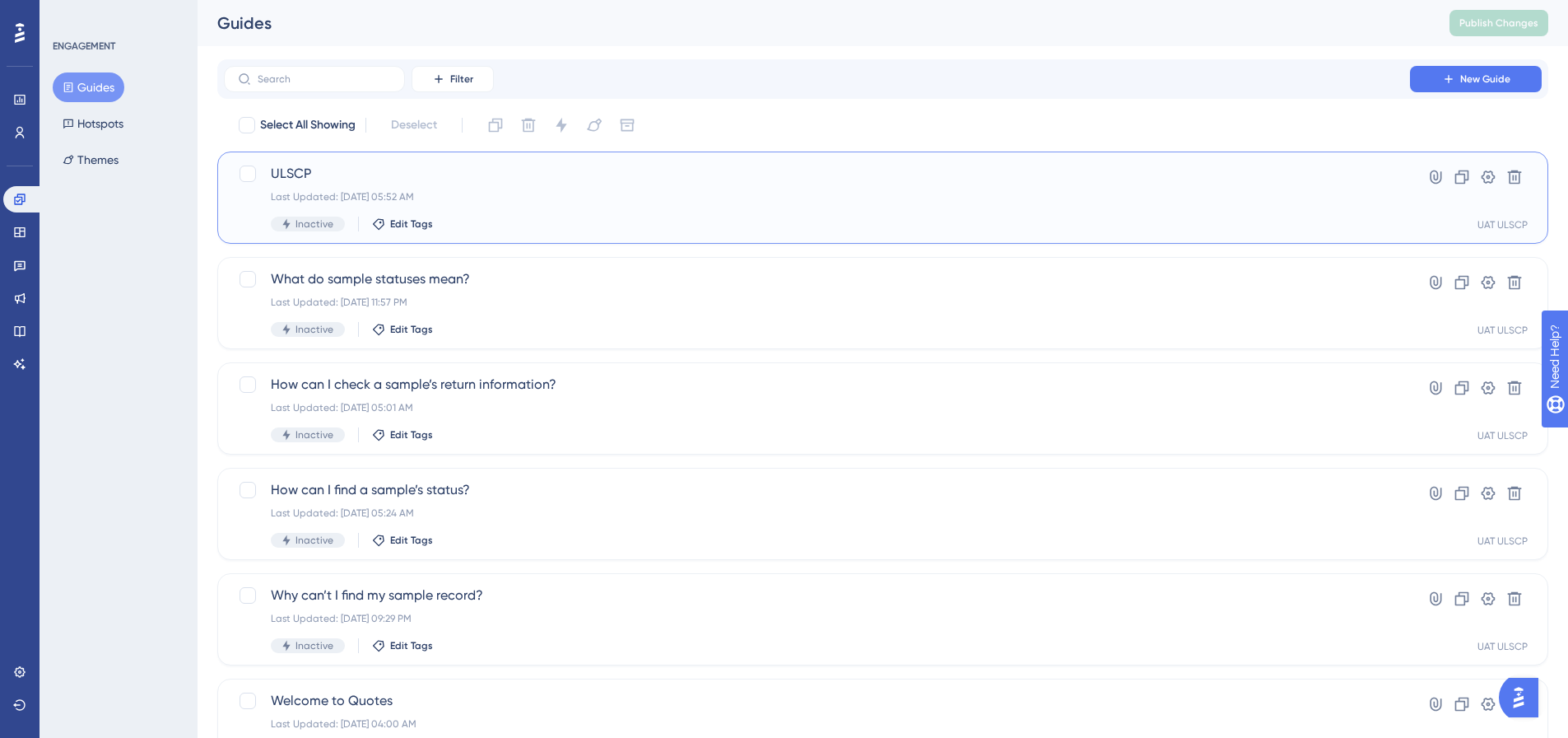
click at [570, 177] on span "ULSCP" at bounding box center [817, 173] width 1092 height 19
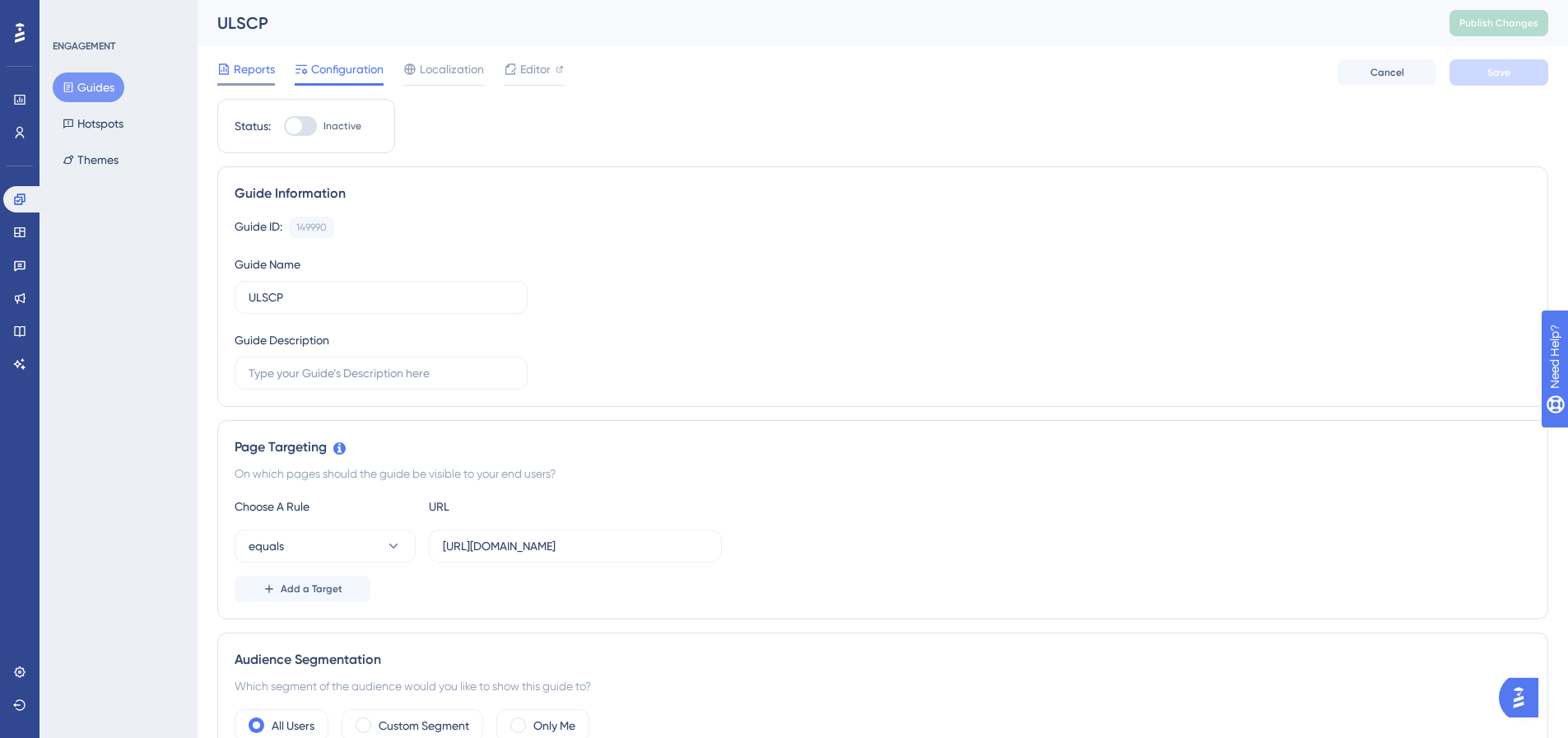
click at [255, 70] on span "Reports" at bounding box center [254, 68] width 41 height 19
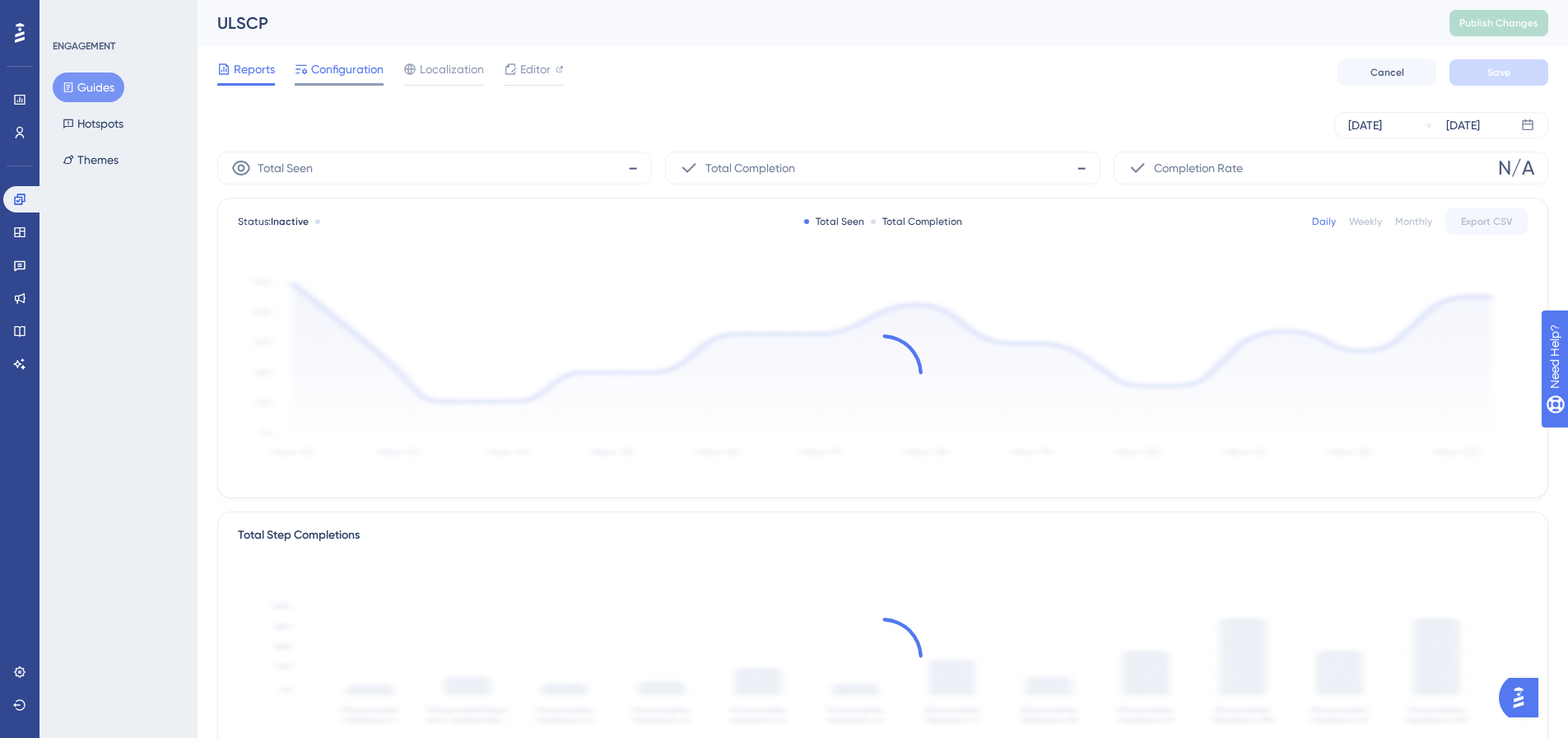
click at [327, 68] on span "Configuration" at bounding box center [347, 68] width 73 height 19
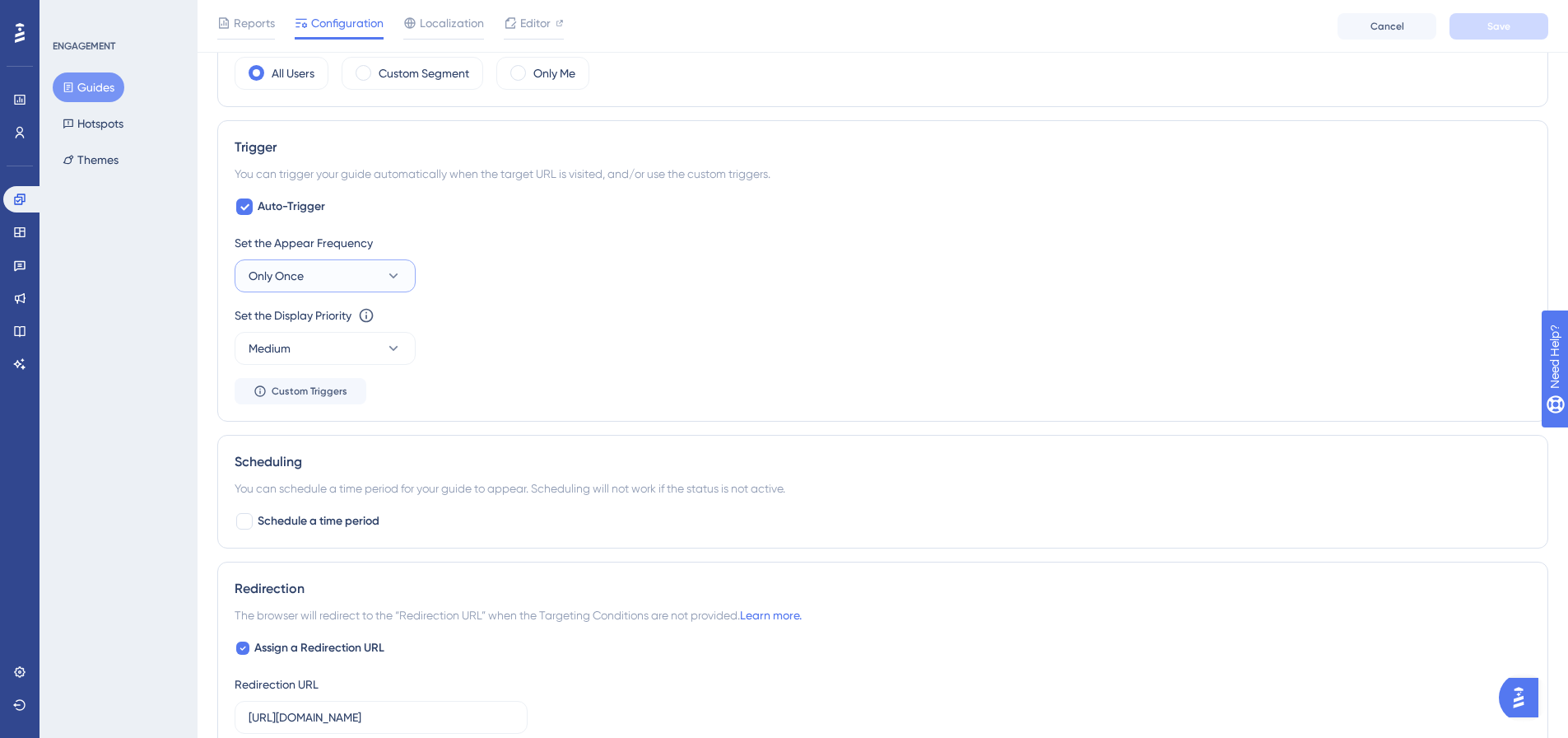
click at [358, 278] on button "Only Once" at bounding box center [325, 276] width 181 height 33
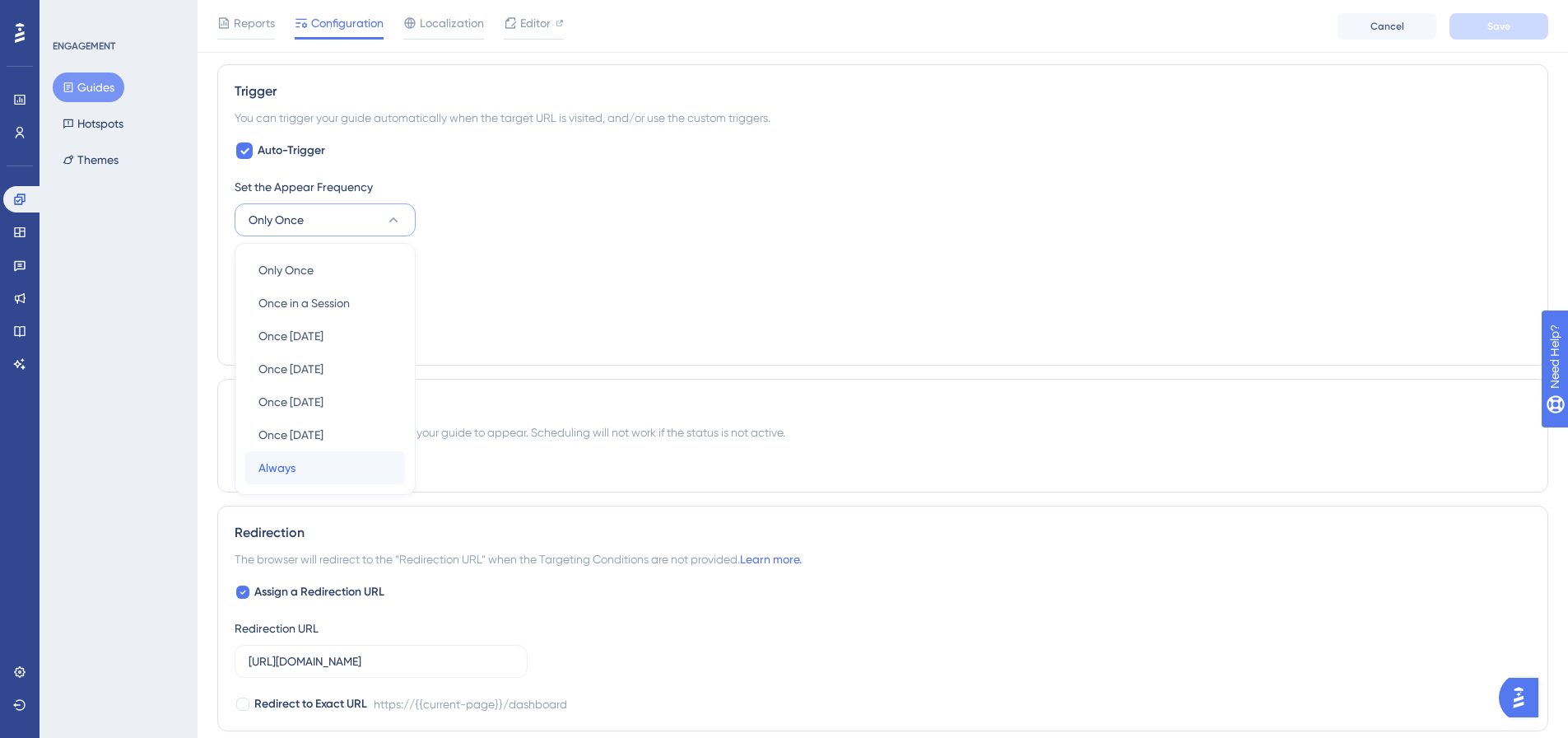
click at [299, 481] on div "Always Always" at bounding box center [325, 467] width 133 height 33
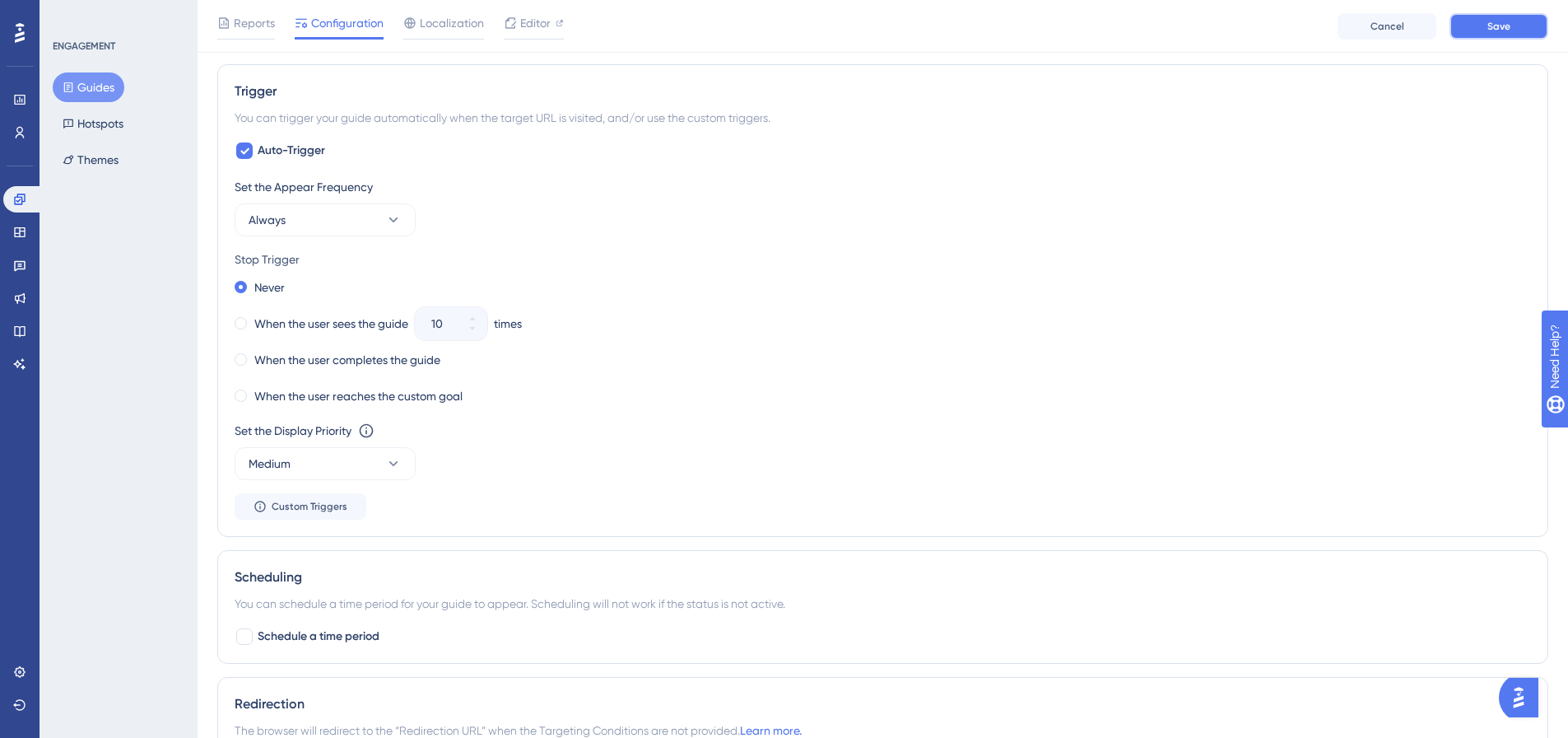
click at [1484, 21] on button "Save" at bounding box center [1499, 26] width 99 height 26
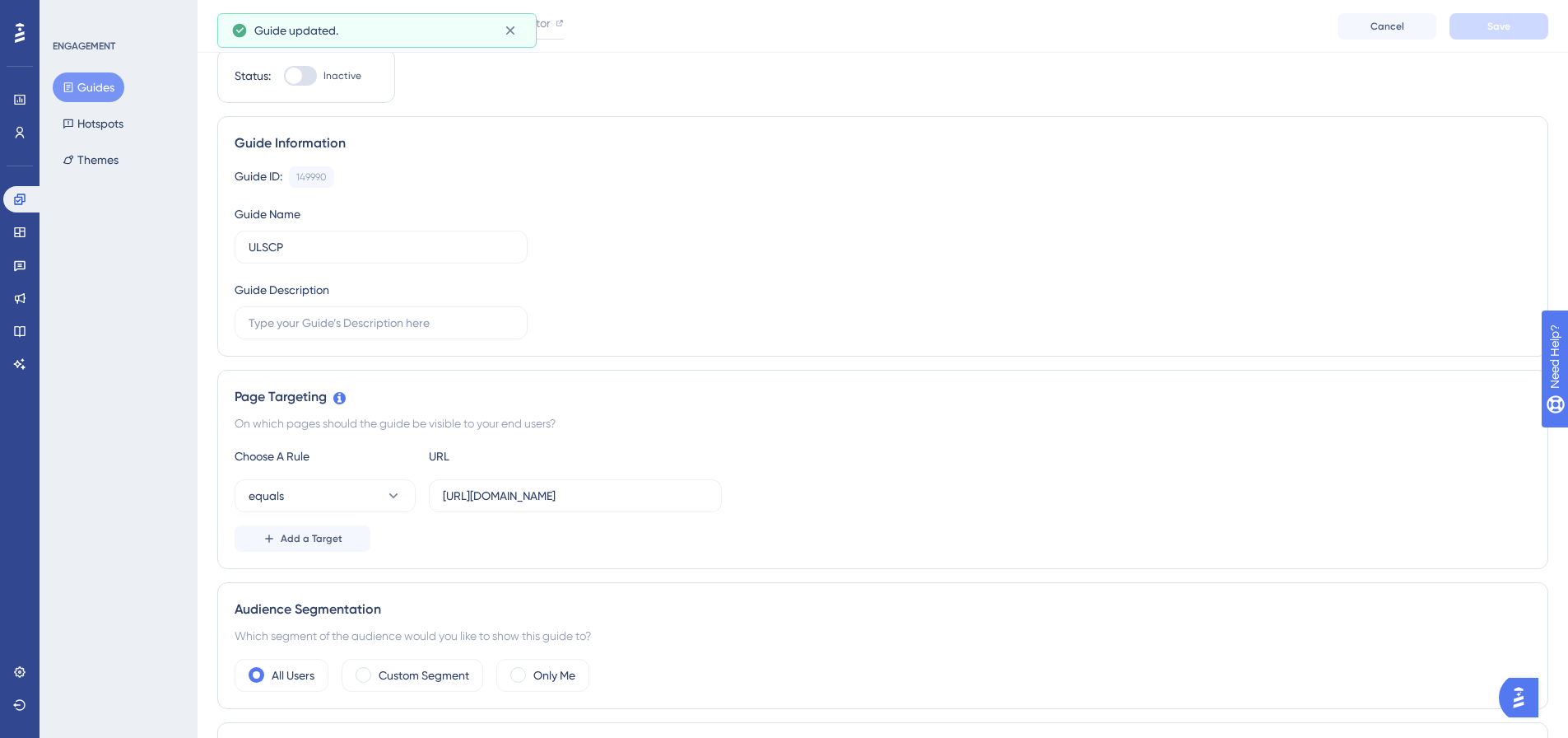
scroll to position [56, 0]
click at [21, 98] on icon at bounding box center [20, 100] width 14 height 14
